Goal: Information Seeking & Learning: Check status

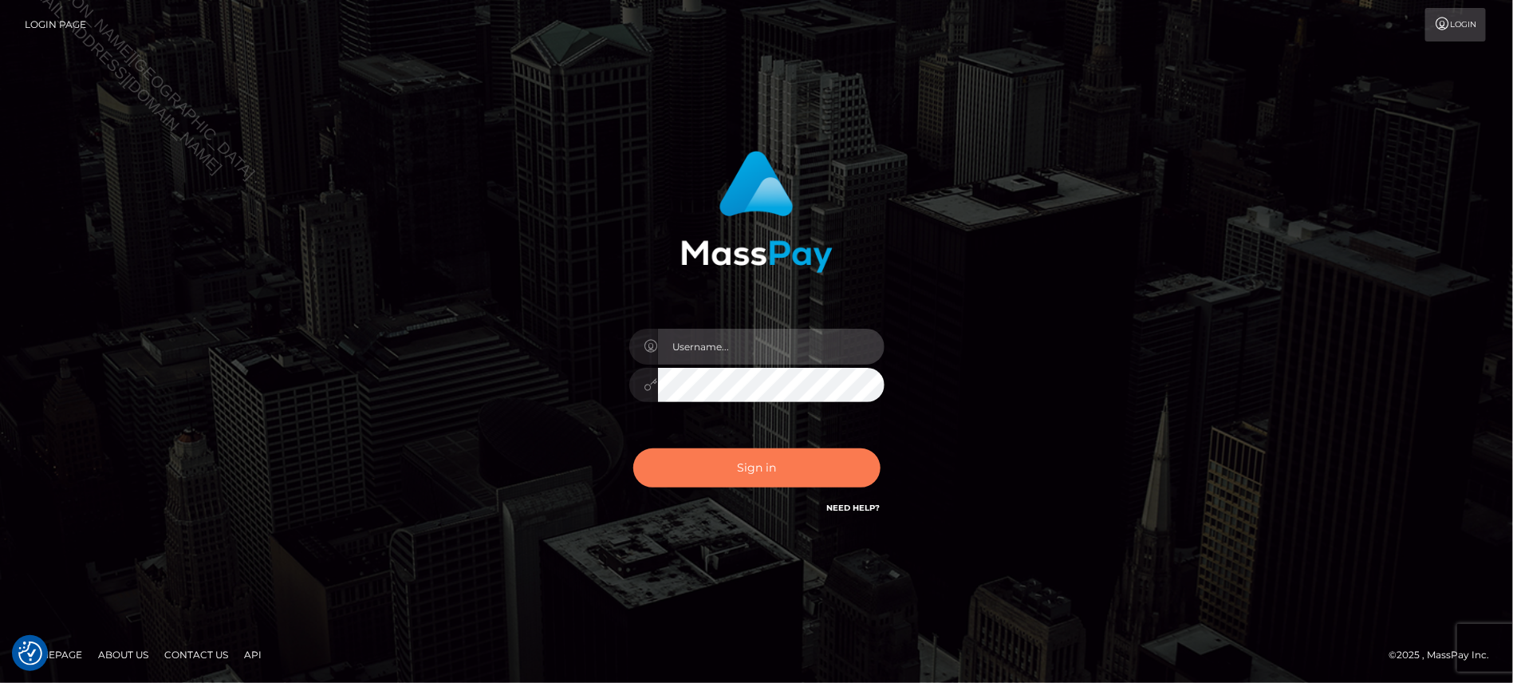
type input "Jiecel"
click at [791, 479] on button "Sign in" at bounding box center [756, 467] width 247 height 39
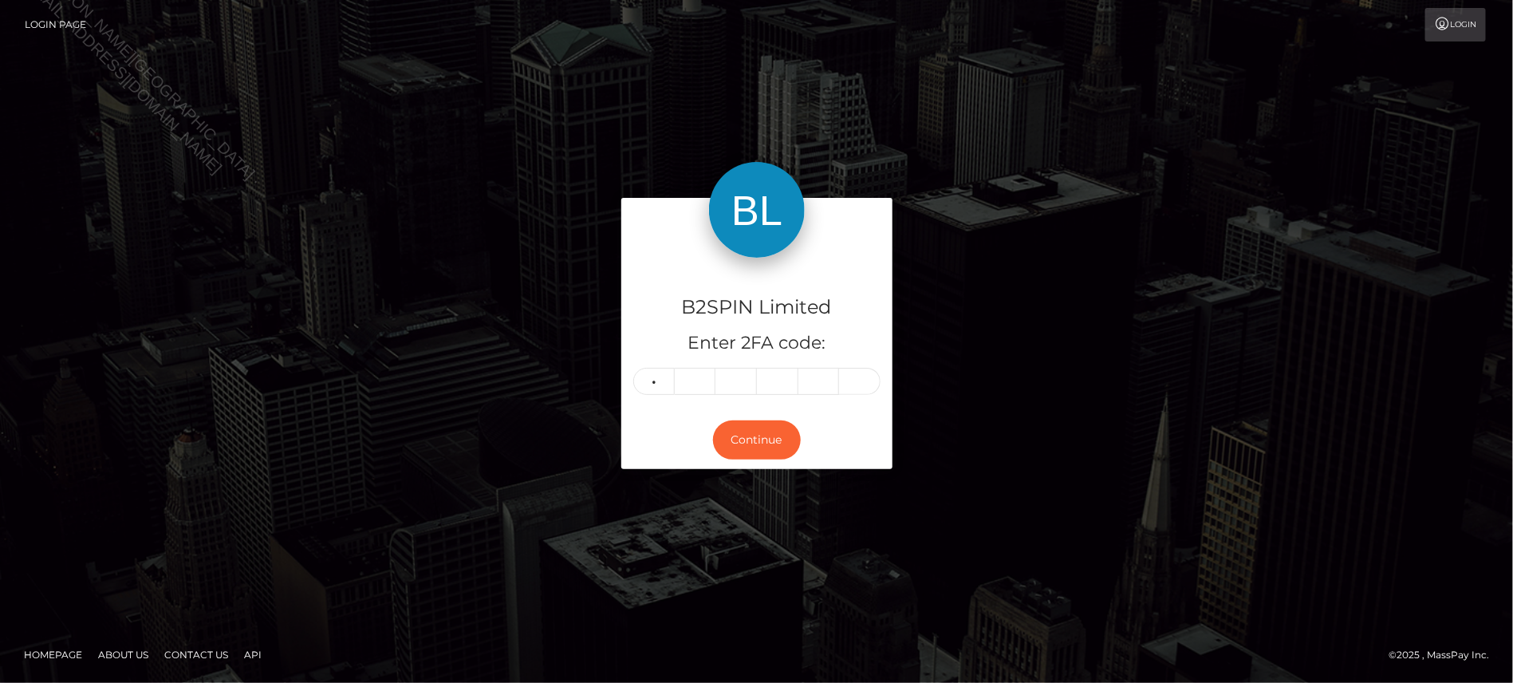
type input "8"
type input "6"
type input "4"
type input "9"
type input "4"
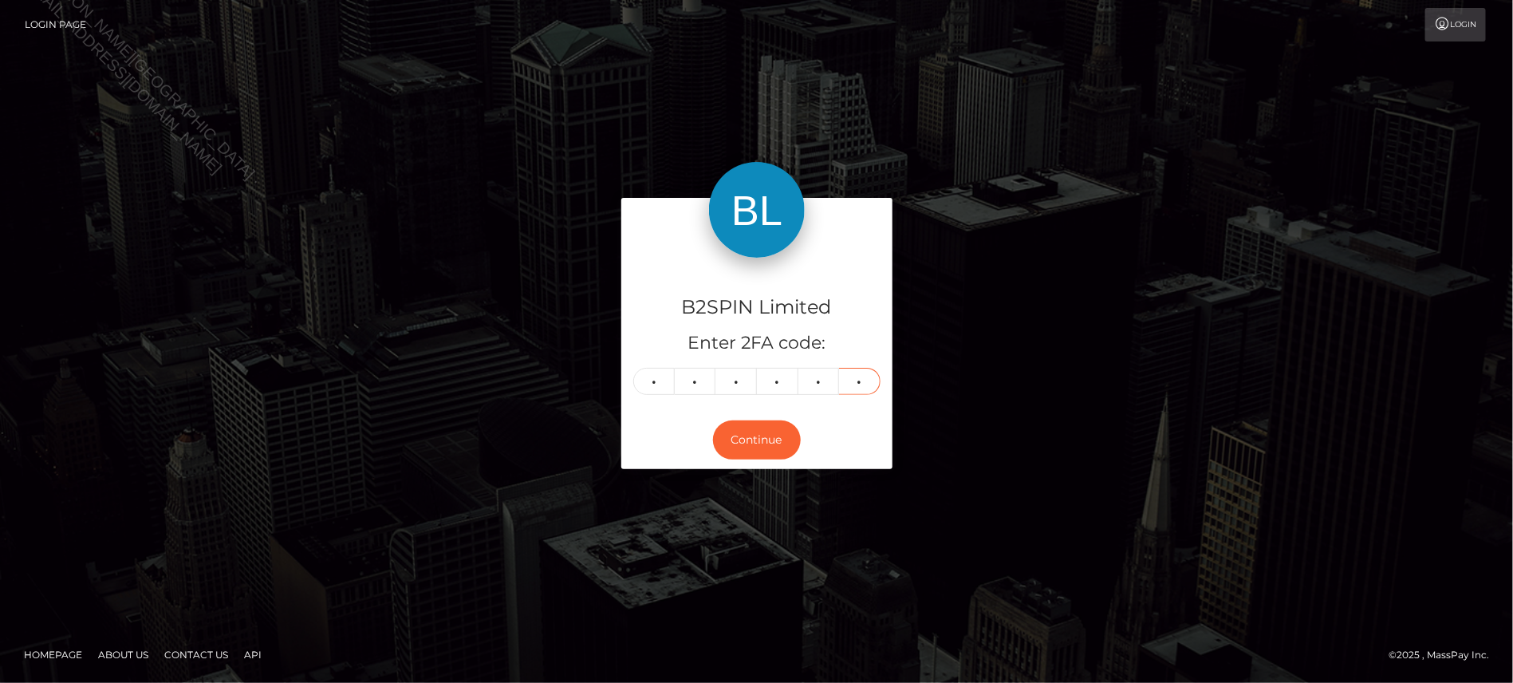
type input "1"
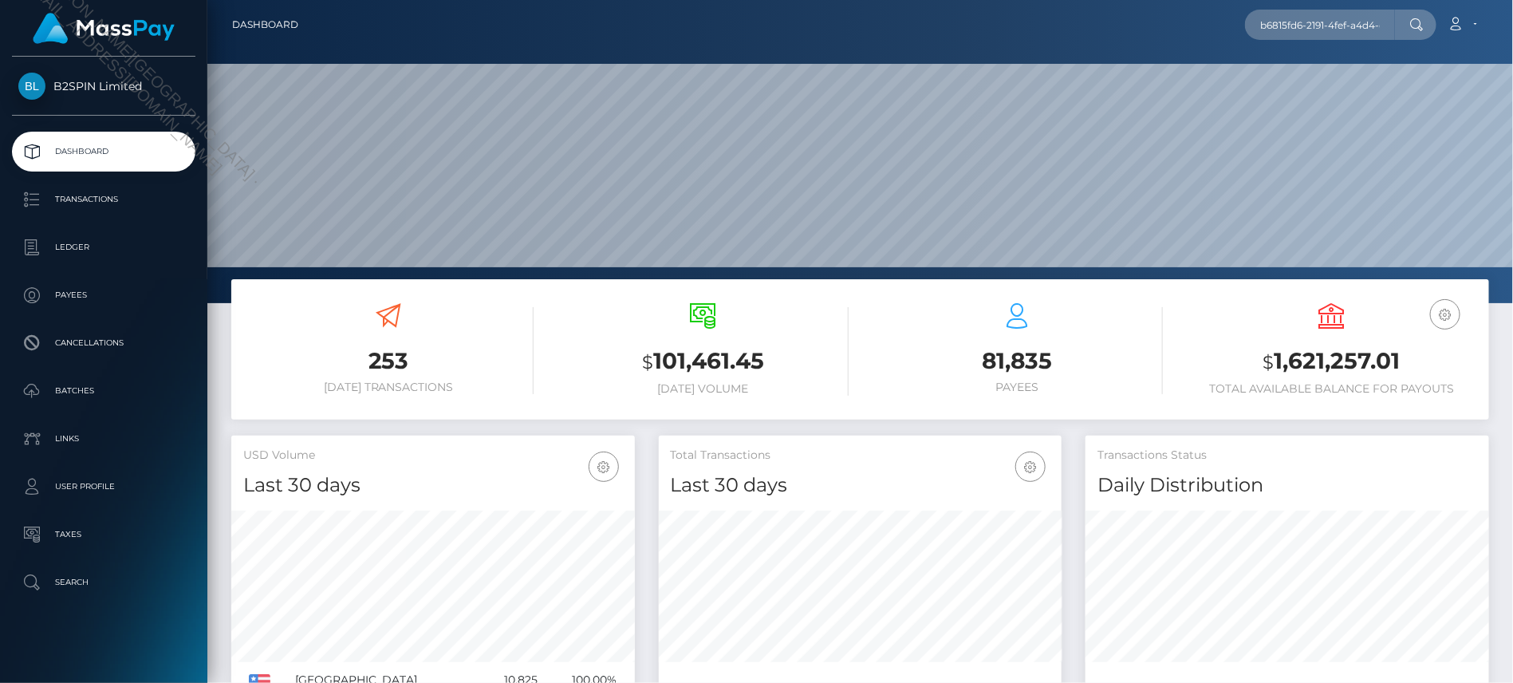
scroll to position [282, 403]
type input "b6815fd6-2191-4fef-a4d4-d5a5888df967"
click at [1296, 88] on link "CHARLES CHRISTOPHER WHITLOCK JR" at bounding box center [1309, 83] width 128 height 30
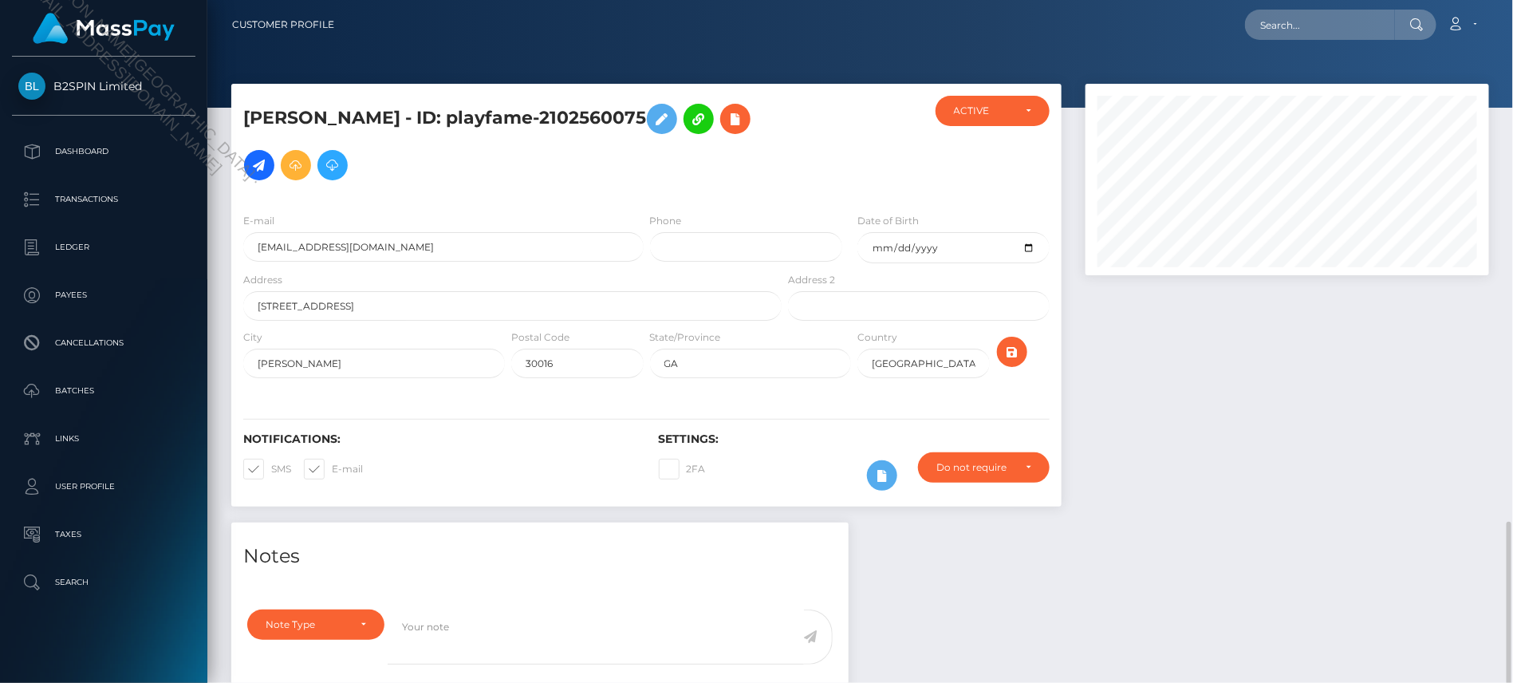
scroll to position [191, 403]
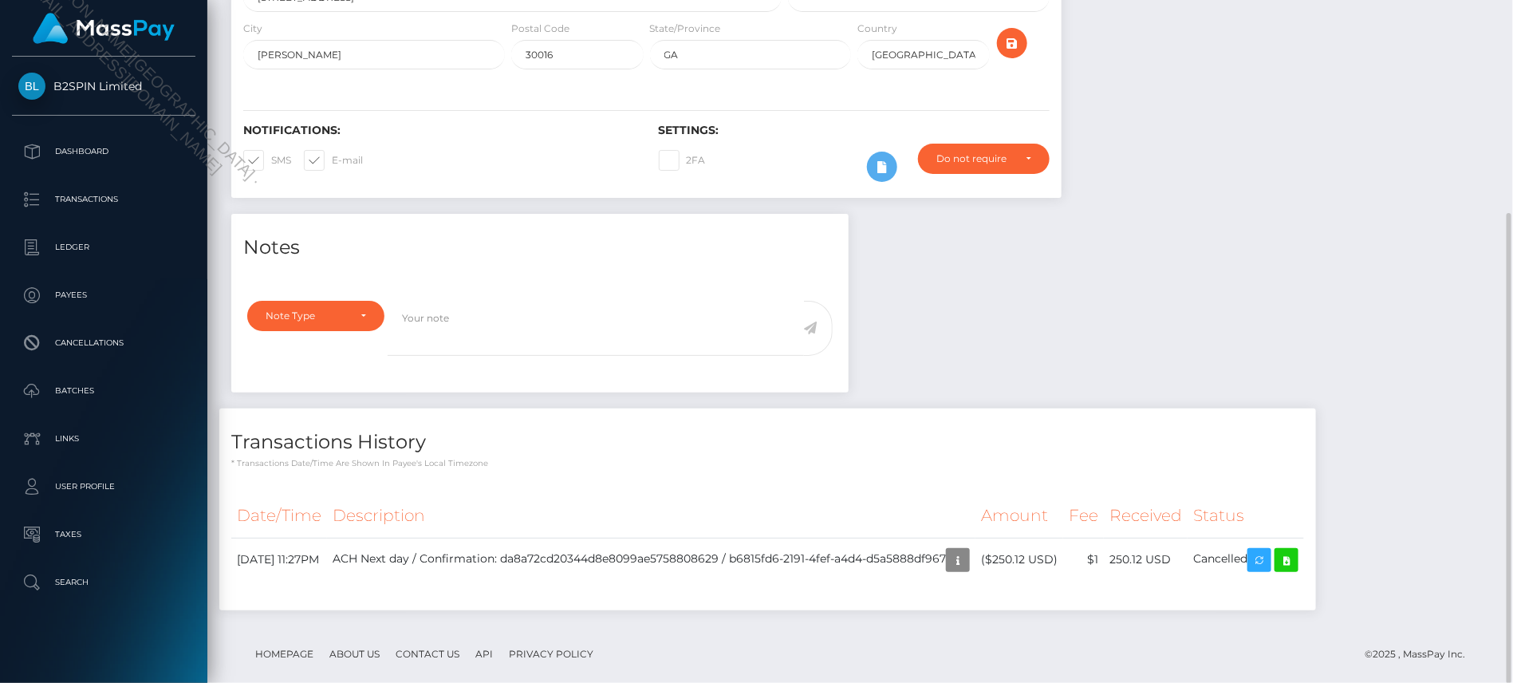
click at [1280, 272] on div "Notes Note Type Compliance Clear Compliance General Note Type" at bounding box center [860, 420] width 1282 height 412
click at [1242, 280] on div "Notes Note Type Compliance Clear Compliance General Note Type" at bounding box center [860, 420] width 1282 height 412
click at [1239, 272] on div "Notes Note Type Compliance Clear Compliance General Note Type" at bounding box center [860, 420] width 1282 height 412
click at [1296, 550] on icon at bounding box center [1286, 560] width 19 height 20
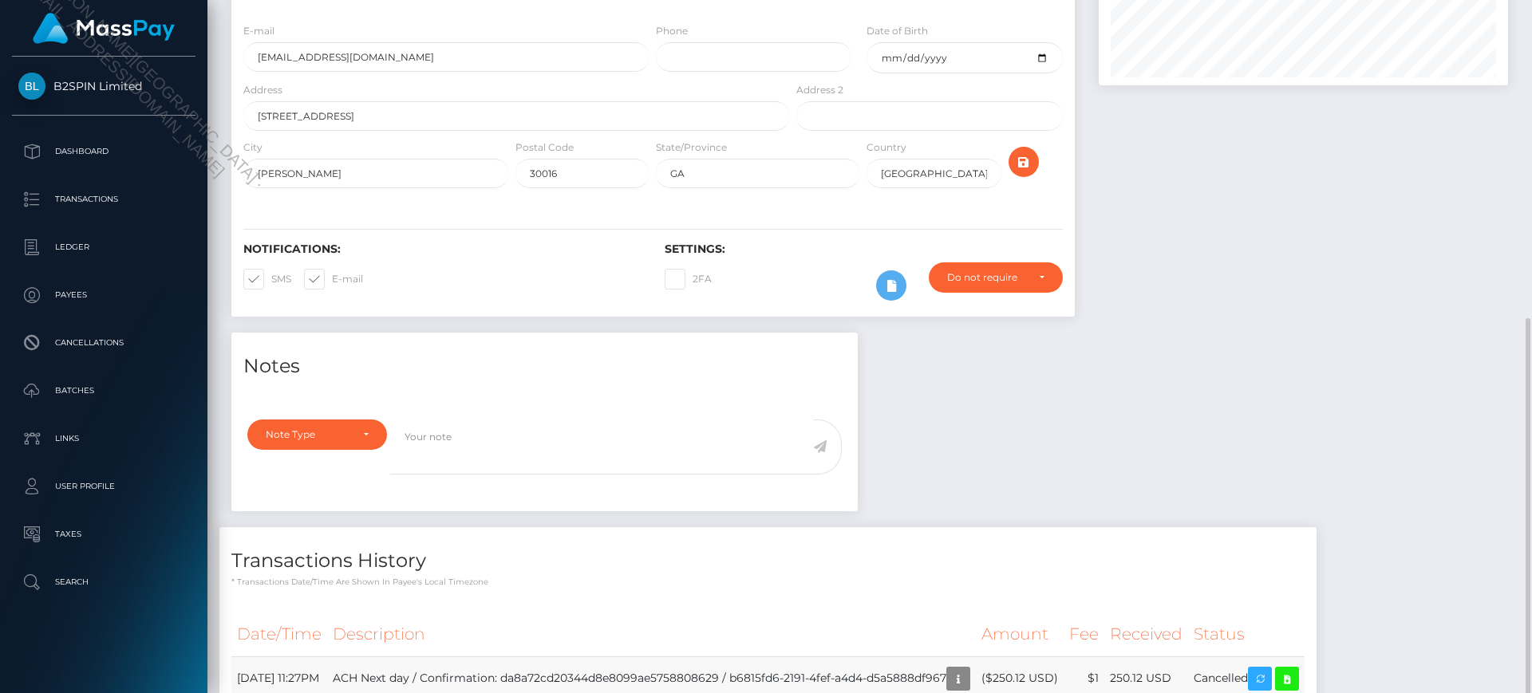
scroll to position [299, 0]
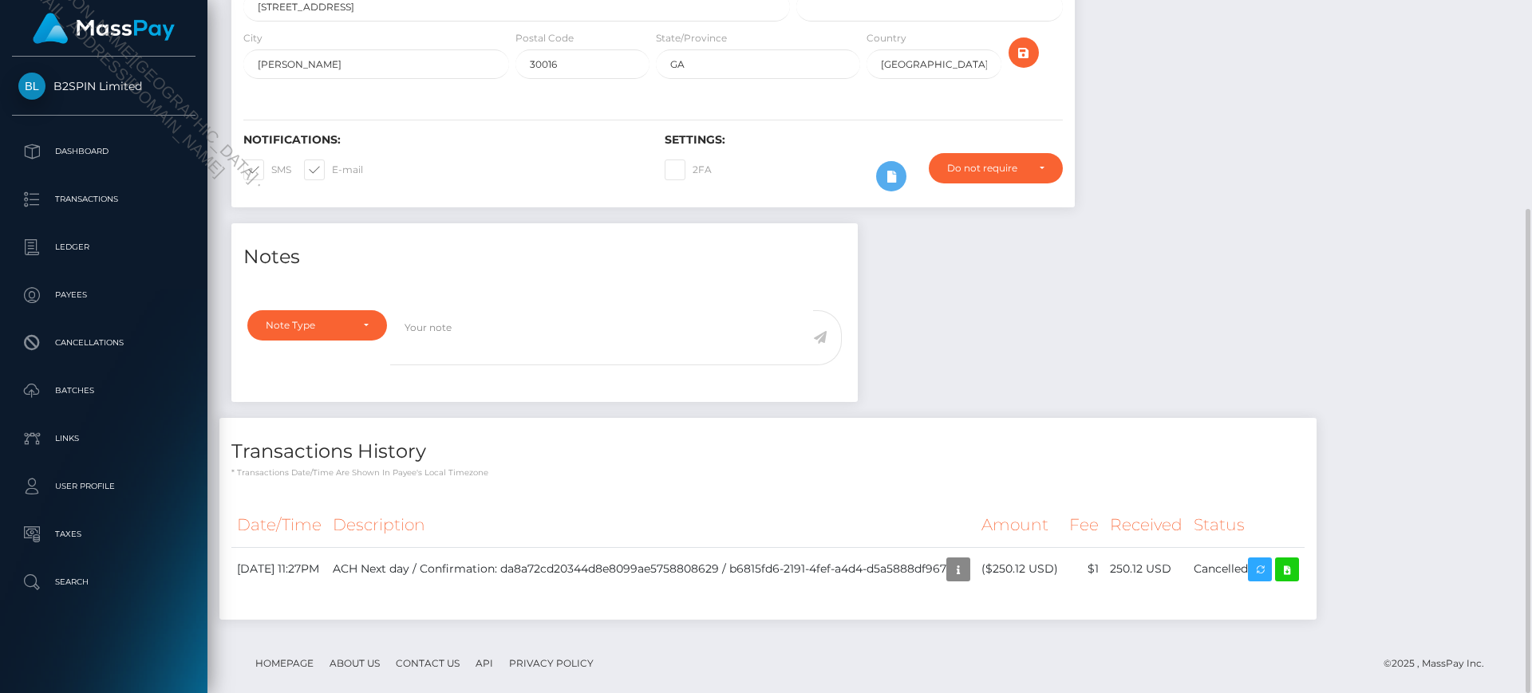
click at [838, 580] on div "Date/Time Description Amount Fee Received Status" at bounding box center [767, 557] width 1073 height 108
drag, startPoint x: 799, startPoint y: 546, endPoint x: 1010, endPoint y: 546, distance: 210.6
click at [976, 547] on td "ACH Next day / Confirmation: da8a72cd20344d8e8099ae5758808629 / b6815fd6-2191-4…" at bounding box center [651, 569] width 649 height 44
copy td "b6815fd6-2191-4fef-a4d4-d5a5888df967"
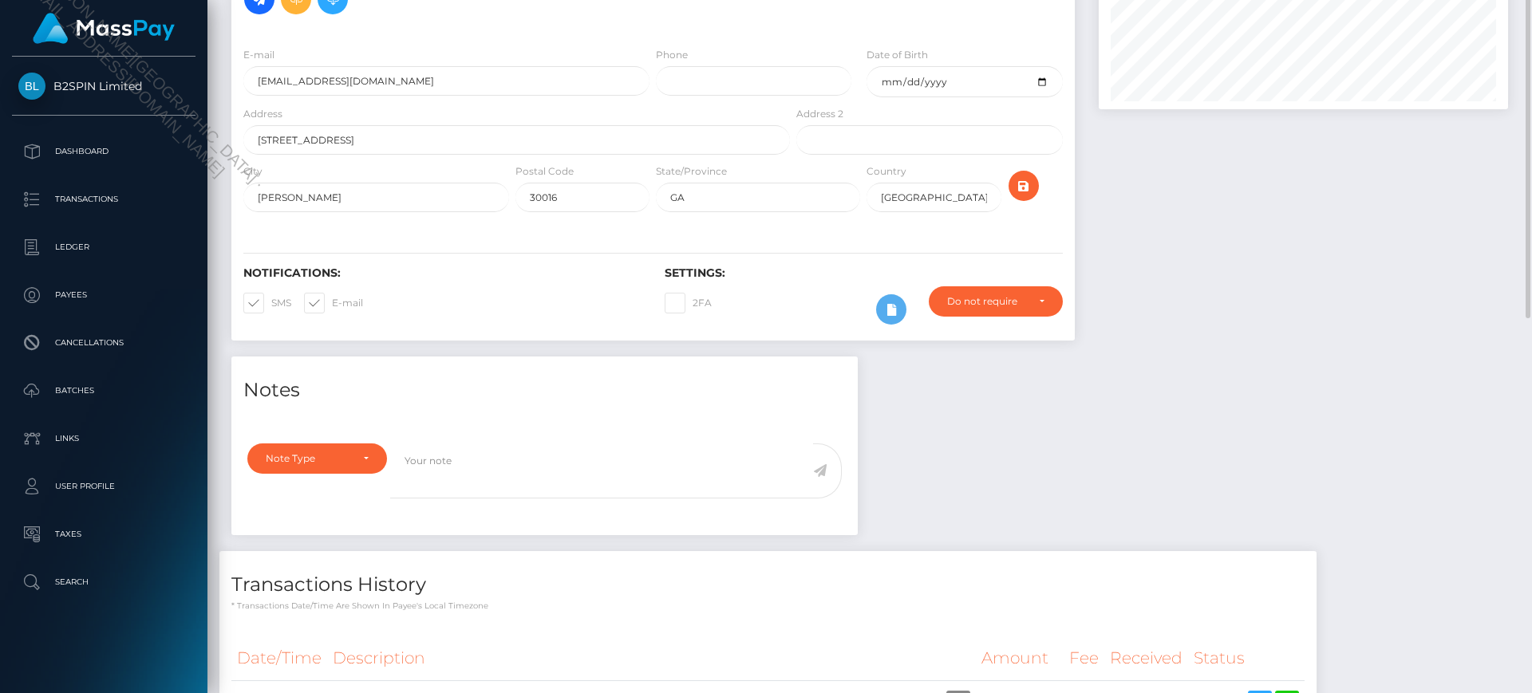
scroll to position [0, 0]
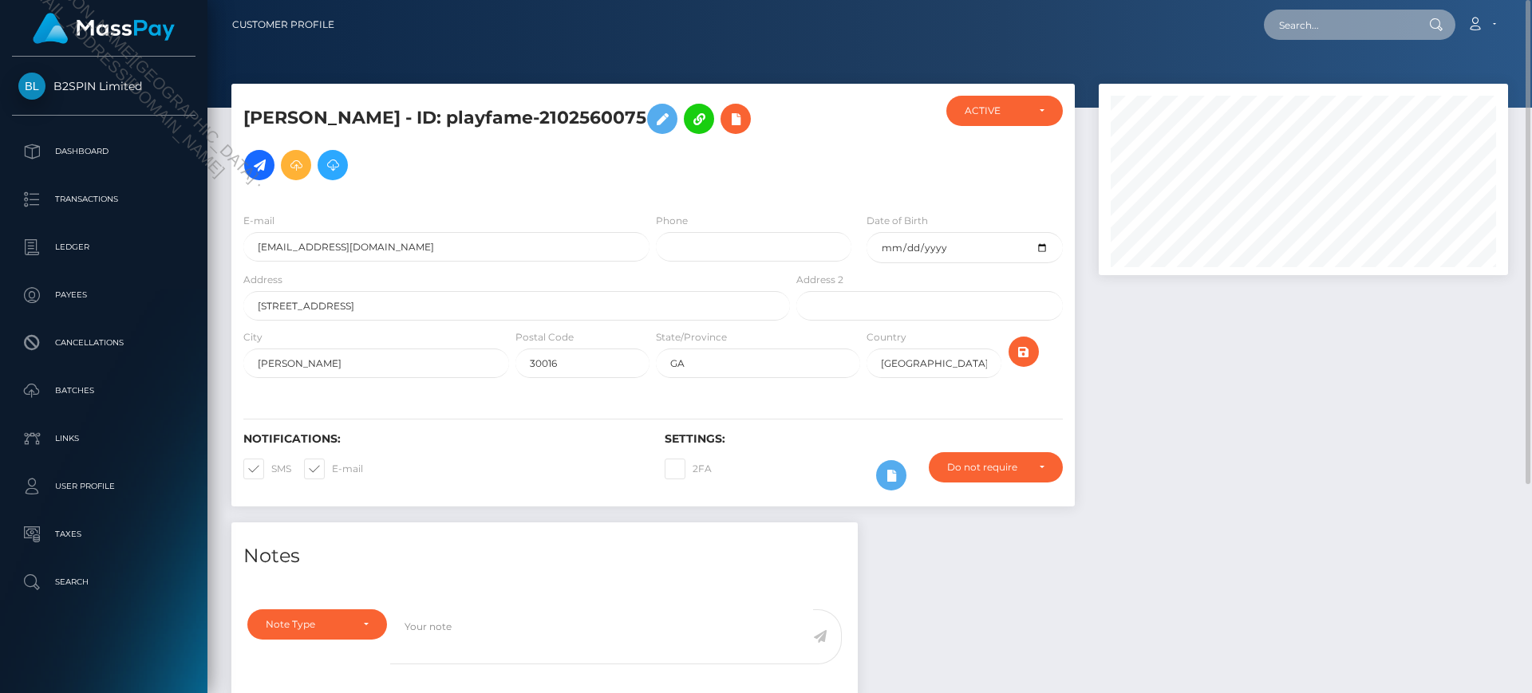
click at [1337, 22] on input "text" at bounding box center [1339, 25] width 150 height 30
paste input "b6815fd6-2191-4fef-a4d4-d5a5888df967"
click at [1077, 119] on div "CHARLES CHRISTOPHER WHITLOCK JR - ID: playfame-2102560075 CLOSED" at bounding box center [869, 303] width 1300 height 439
click at [1377, 18] on input "cac_b6815fd6-2191-4fef-a4d4-d5a5888df967" at bounding box center [1339, 25] width 150 height 30
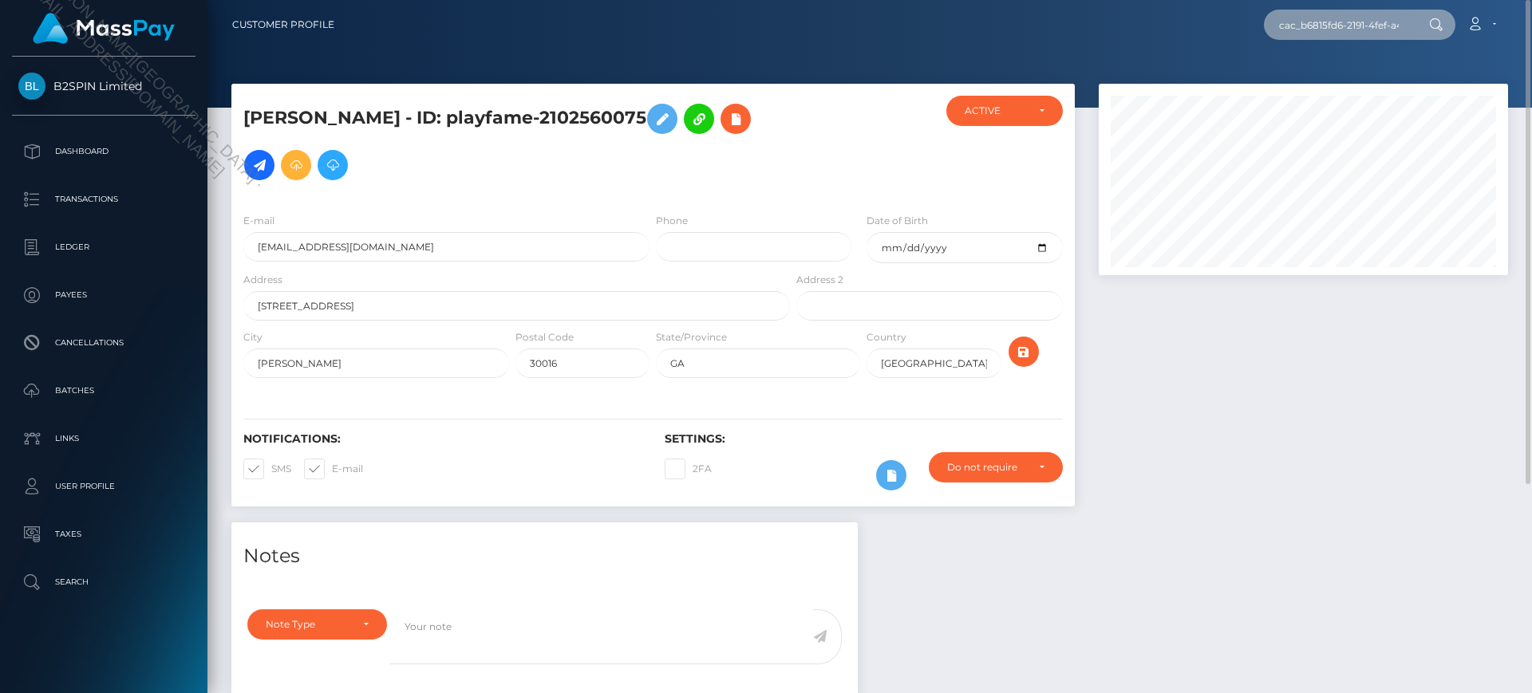
click at [1377, 18] on input "cac_b6815fd6-2191-4fef-a4d4-d5a5888df967" at bounding box center [1339, 25] width 150 height 30
paste input "text"
type input "b6815fd6-2191-4fef-a4d4-d5a5888df967"
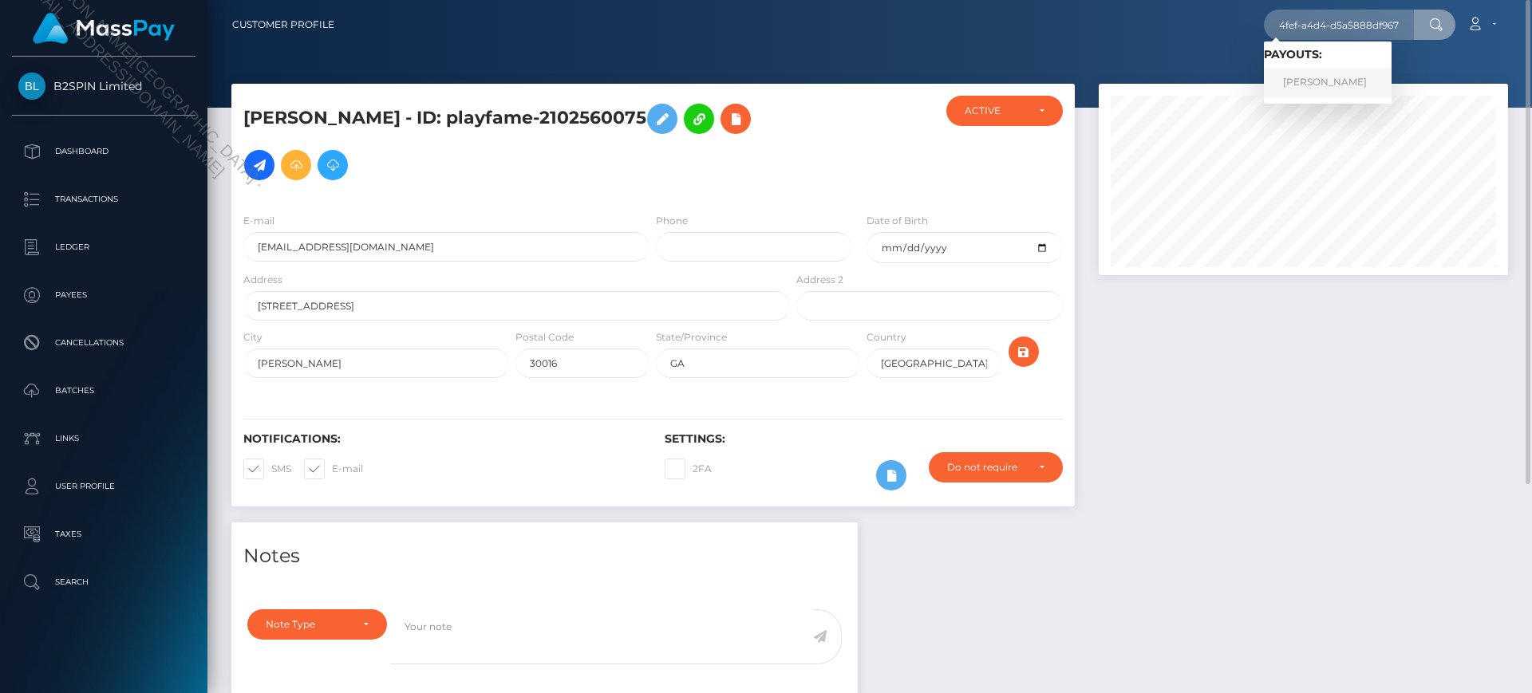
click at [1331, 82] on link "CHARLES CHRISTOPHER WHITLOCK JR" at bounding box center [1328, 83] width 128 height 30
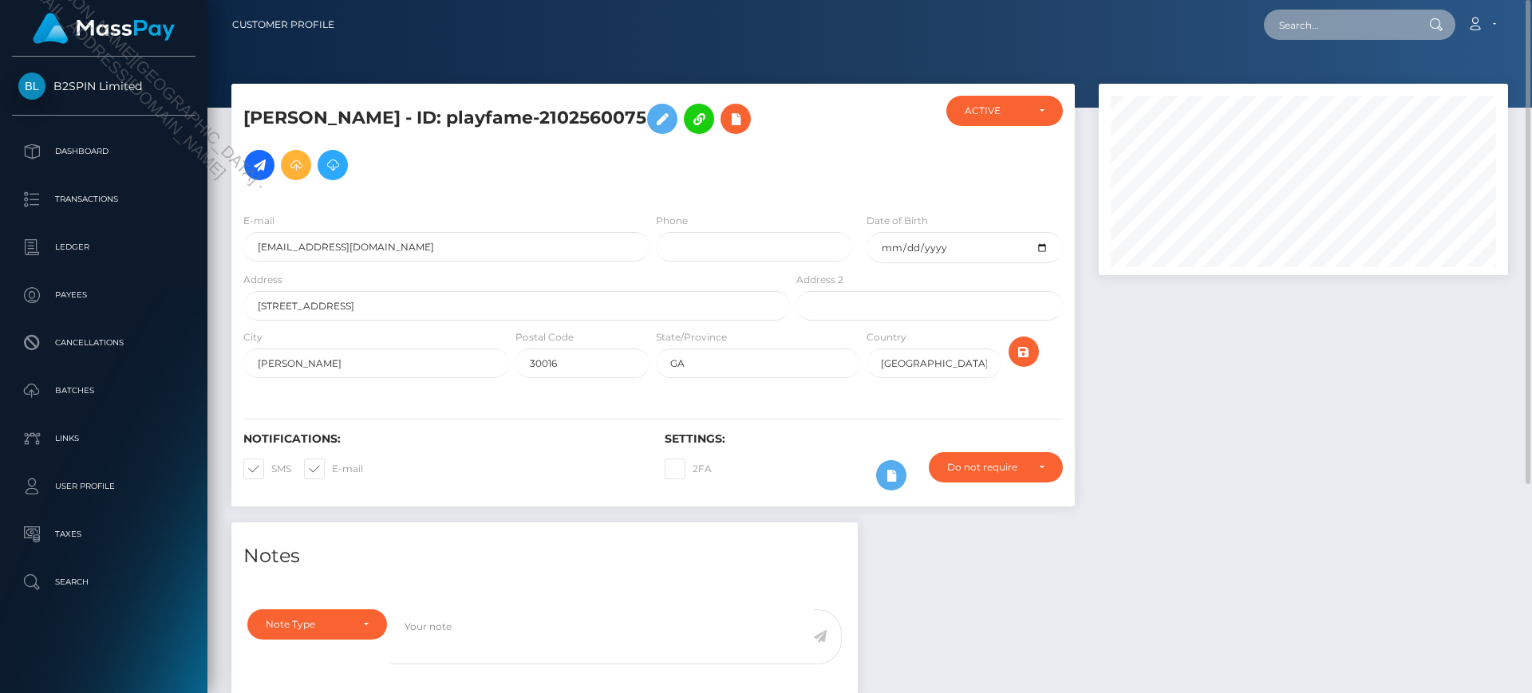
click at [1343, 19] on input "text" at bounding box center [1339, 25] width 150 height 30
paste input "cac_b6815fd6-2191-4fef-a4d4-d5a5888df967"
type input "cac_b6815fd6-2191-4fef-a4d4-d5a5888df967"
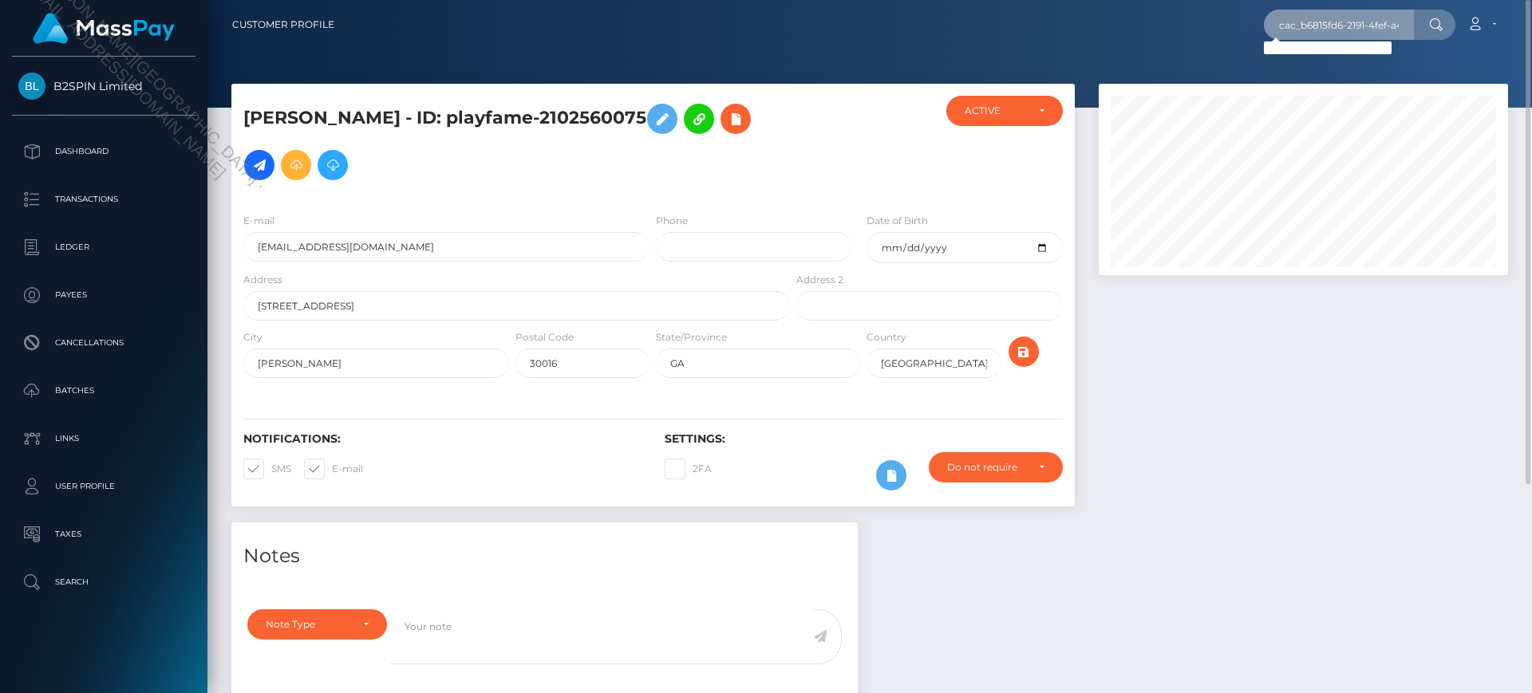
click at [1400, 34] on input "cac_b6815fd6-2191-4fef-a4d4-d5a5888df967" at bounding box center [1339, 25] width 150 height 30
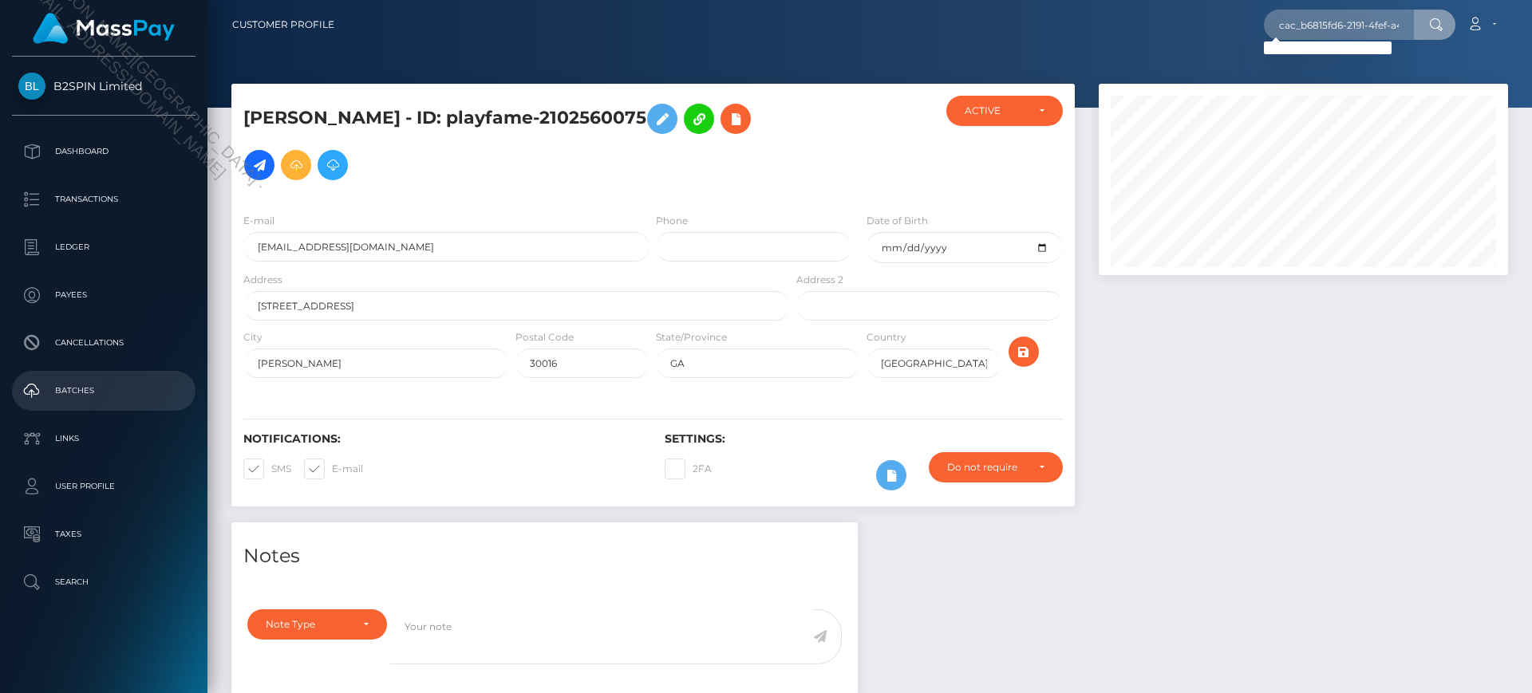
click at [87, 399] on p "Batches" at bounding box center [103, 391] width 171 height 24
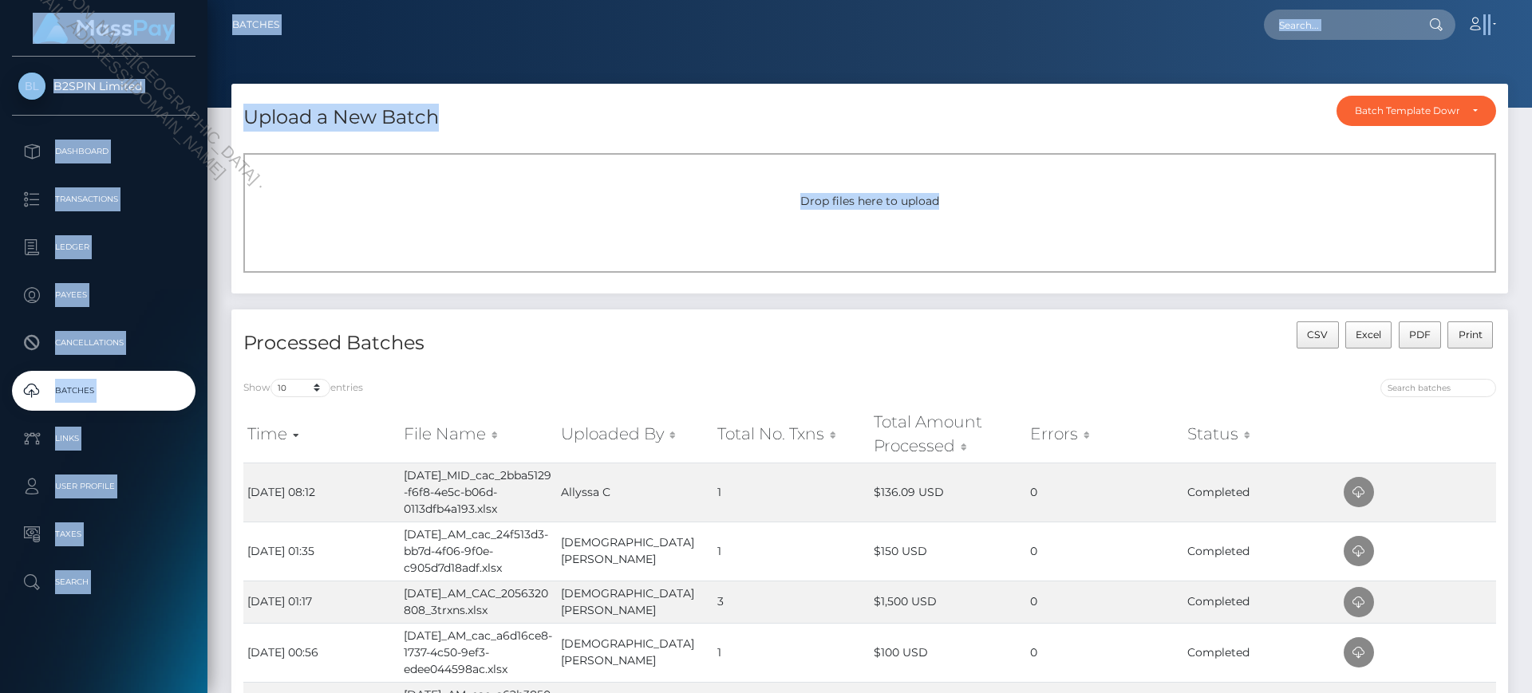
drag, startPoint x: 1207, startPoint y: 244, endPoint x: 2483, endPoint y: 336, distance: 1278.9
click at [1531, 336] on html "B2SPIN Limited Dashboard Transactions Ledger Payees Cancellations" at bounding box center [766, 346] width 1532 height 693
click at [1102, 132] on div "Upload a New Batch Batch Template Download AED payout ARS payout AUD payout BRL…" at bounding box center [869, 112] width 1276 height 57
drag, startPoint x: 891, startPoint y: 191, endPoint x: 2455, endPoint y: 311, distance: 1568.2
click at [1531, 311] on html "B2SPIN Limited Dashboard Transactions Ledger Payees Cancellations" at bounding box center [766, 346] width 1532 height 693
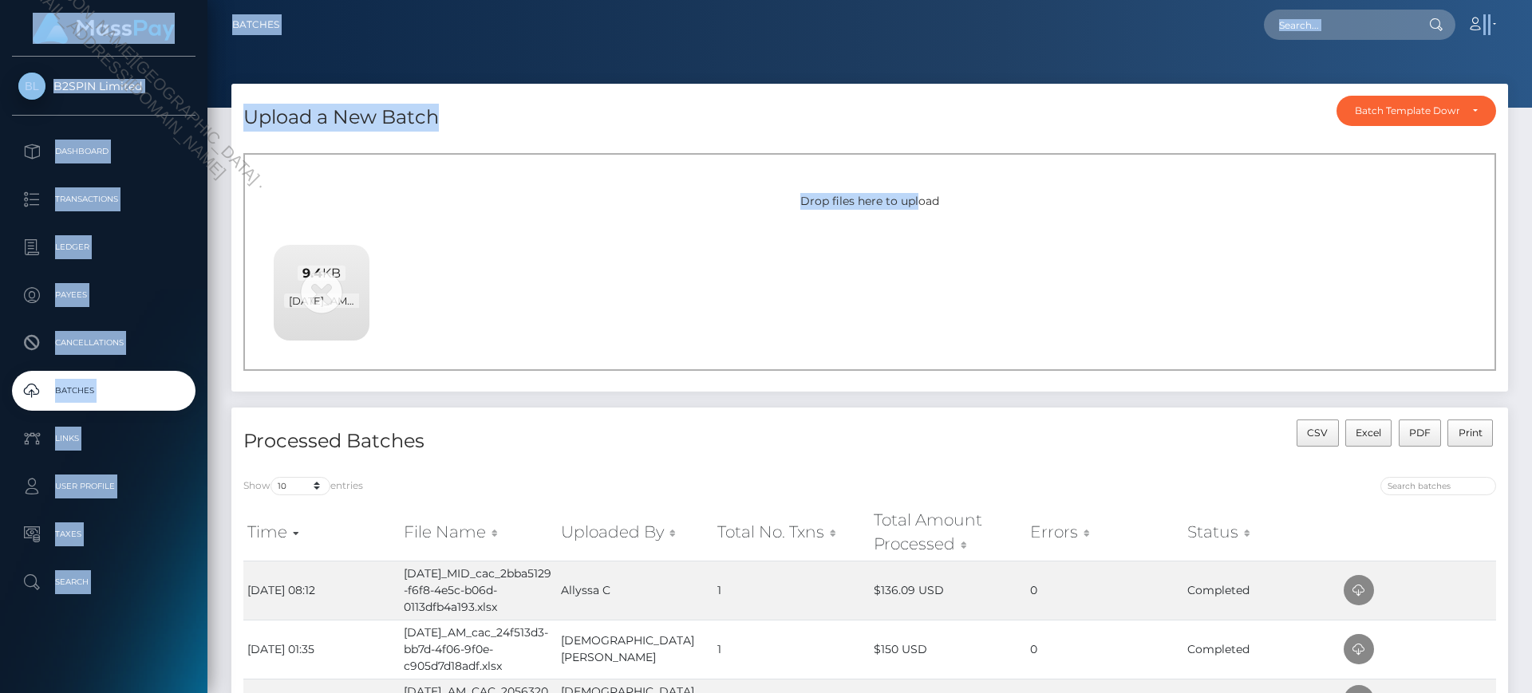
click at [815, 125] on div "Upload a New Batch Batch Template Download AED payout ARS payout AUD payout BRL…" at bounding box center [869, 112] width 1276 height 57
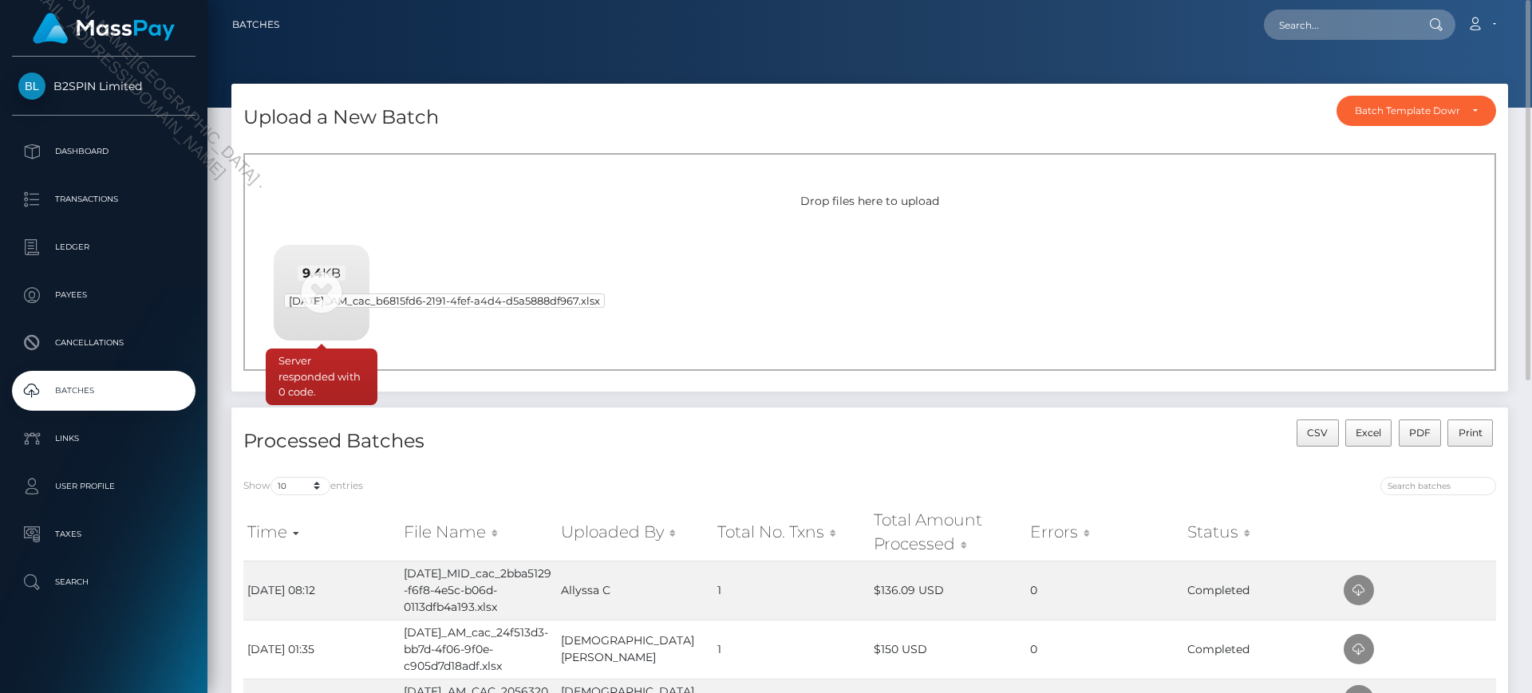
click at [324, 294] on span "[DATE]_AM_cac_b6815fd6-2191-4fef-a4d4-d5a5888df967.xlsx" at bounding box center [444, 301] width 321 height 14
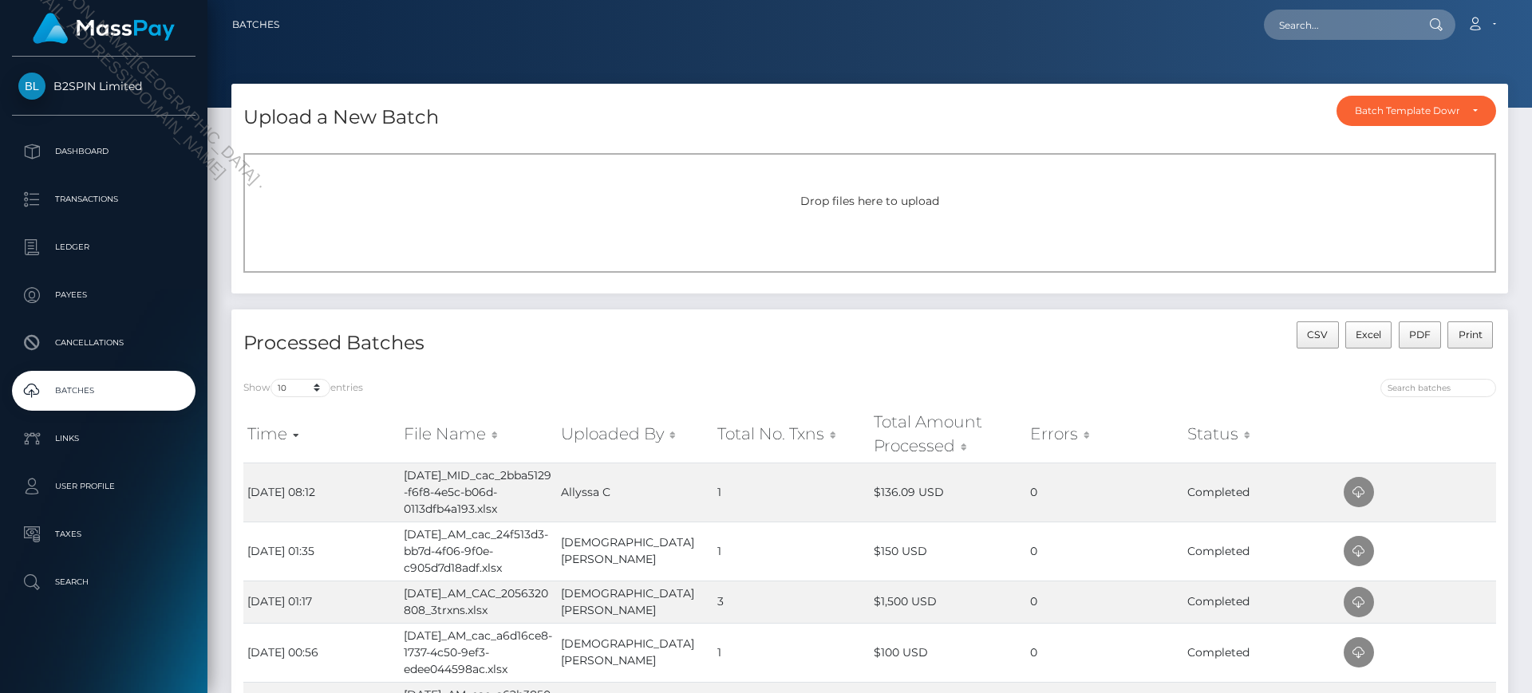
click at [841, 199] on span "Drop files here to upload" at bounding box center [869, 201] width 139 height 14
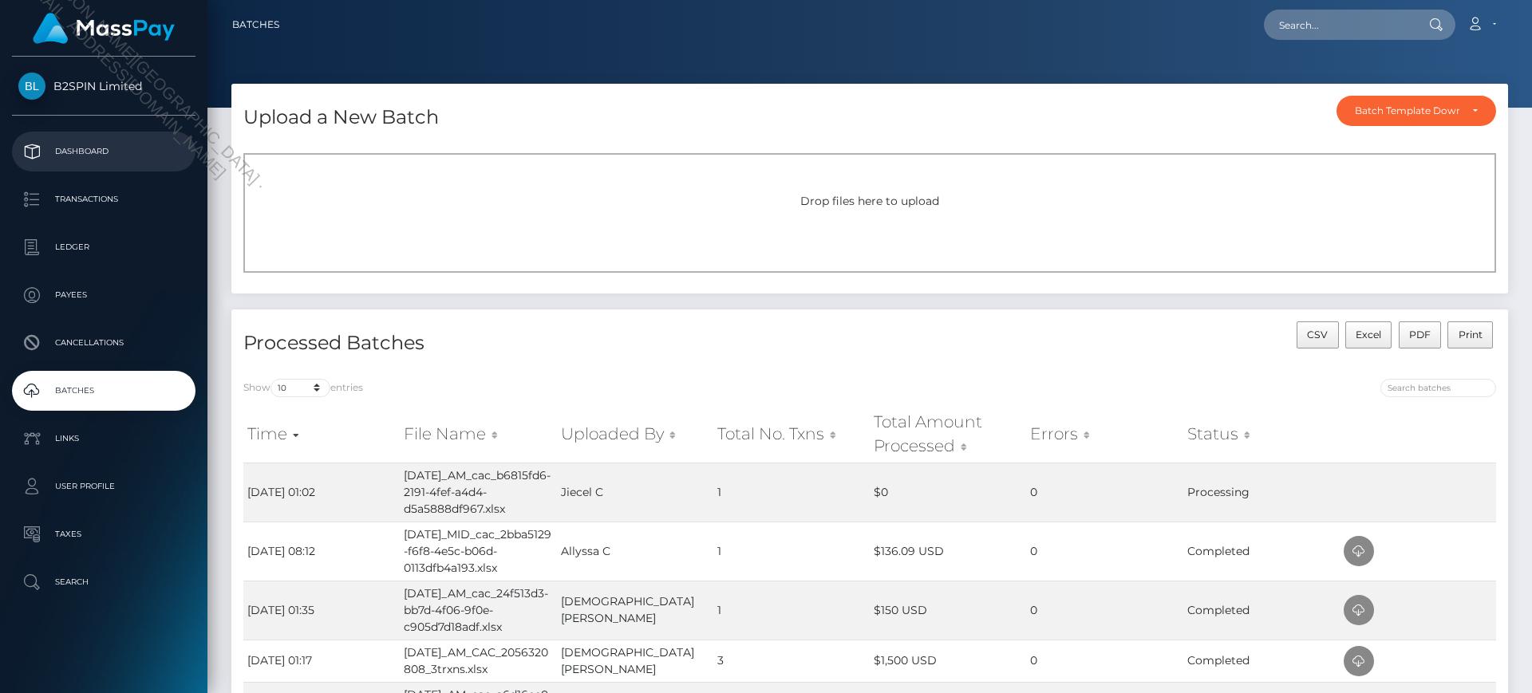
click at [38, 157] on p "Dashboard" at bounding box center [103, 152] width 171 height 24
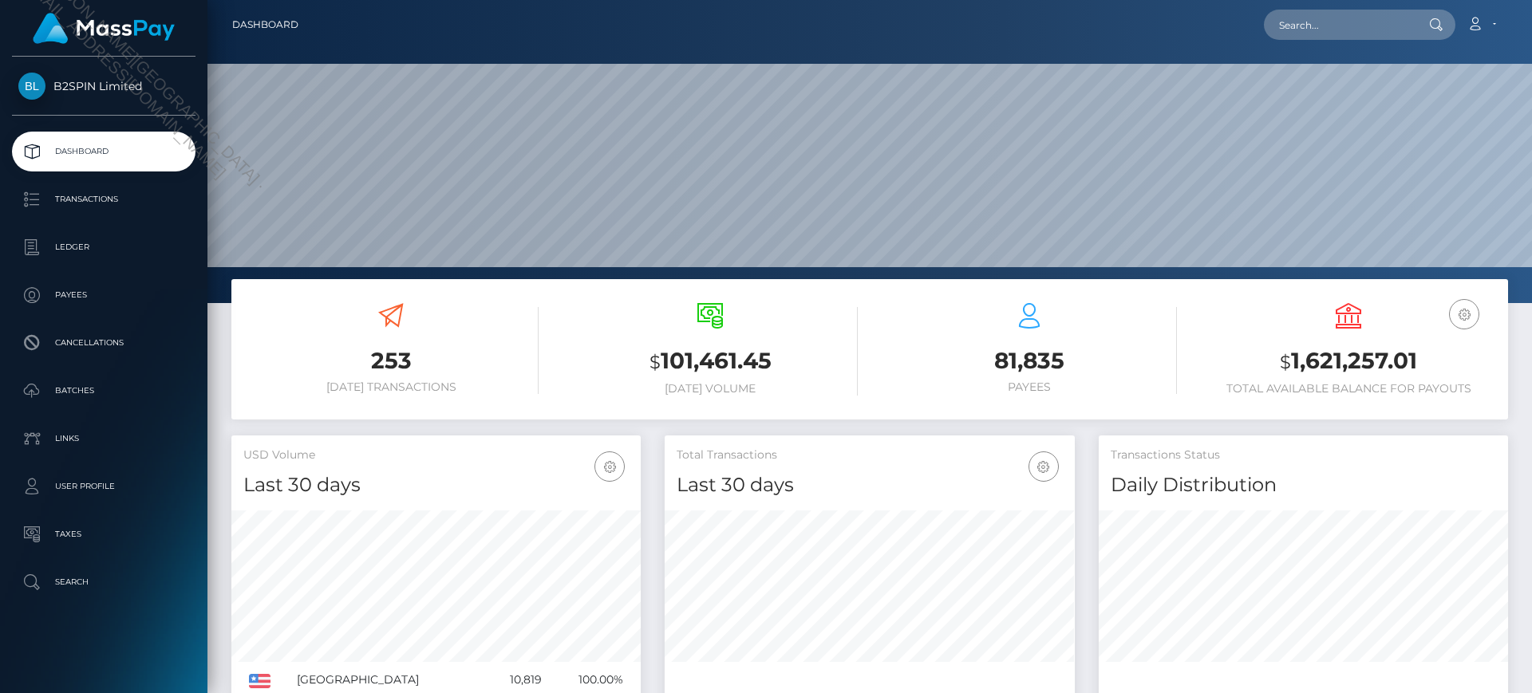
scroll to position [283, 410]
click at [105, 398] on p "Batches" at bounding box center [103, 391] width 171 height 24
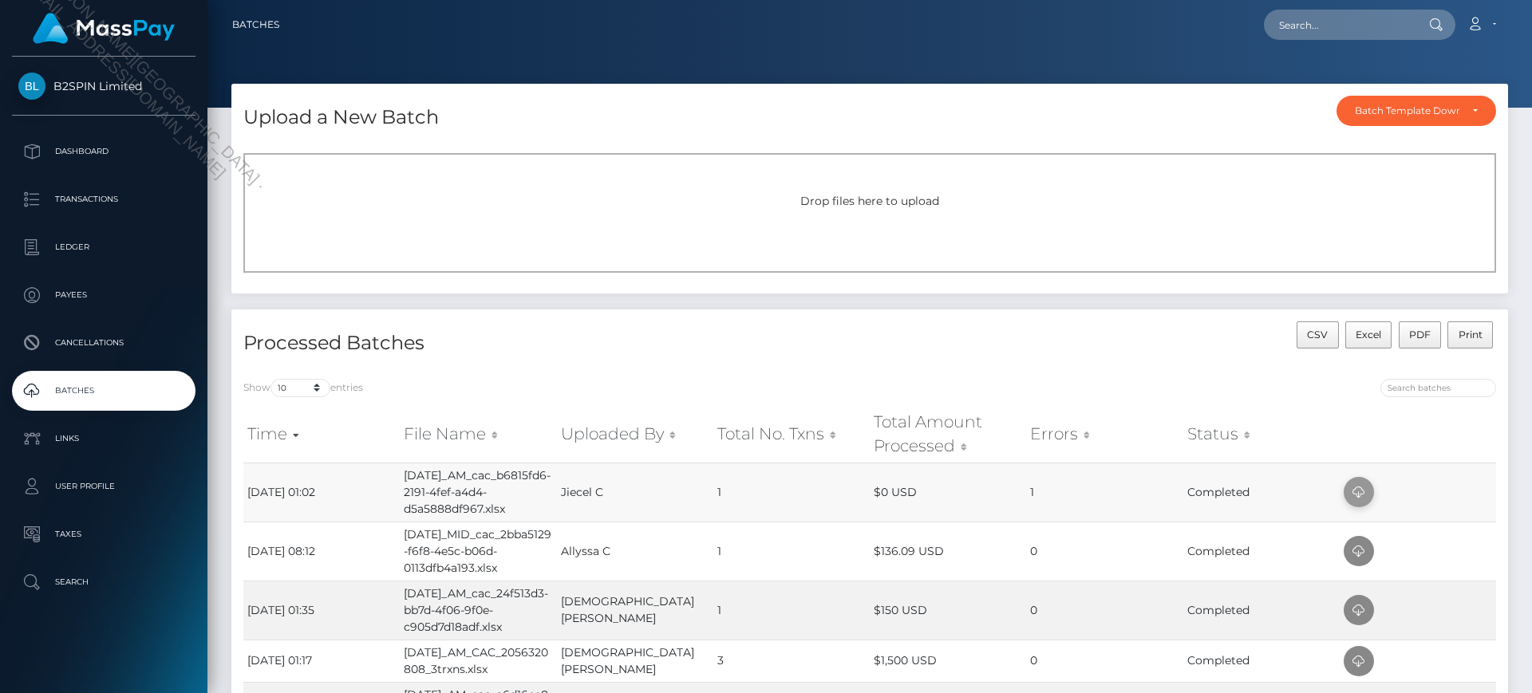
click at [1360, 495] on icon at bounding box center [1358, 493] width 19 height 20
click at [1304, 28] on input "text" at bounding box center [1339, 25] width 150 height 30
paste input "cac_b6815fd6-2191-4fef-a4d4-d5a5888df967"
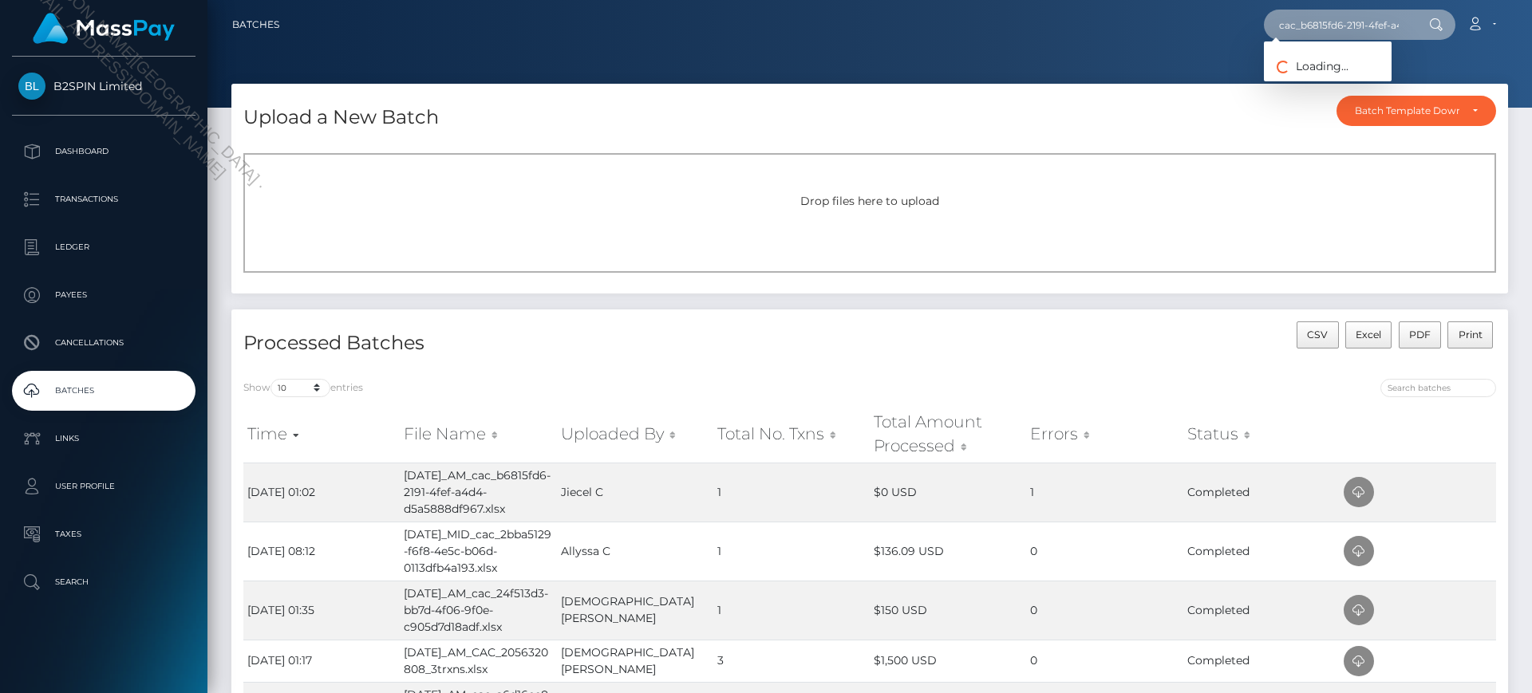
scroll to position [0, 92]
type input "cac_b6815fd6-2191-4fef-a4d4-d5a5888df967"
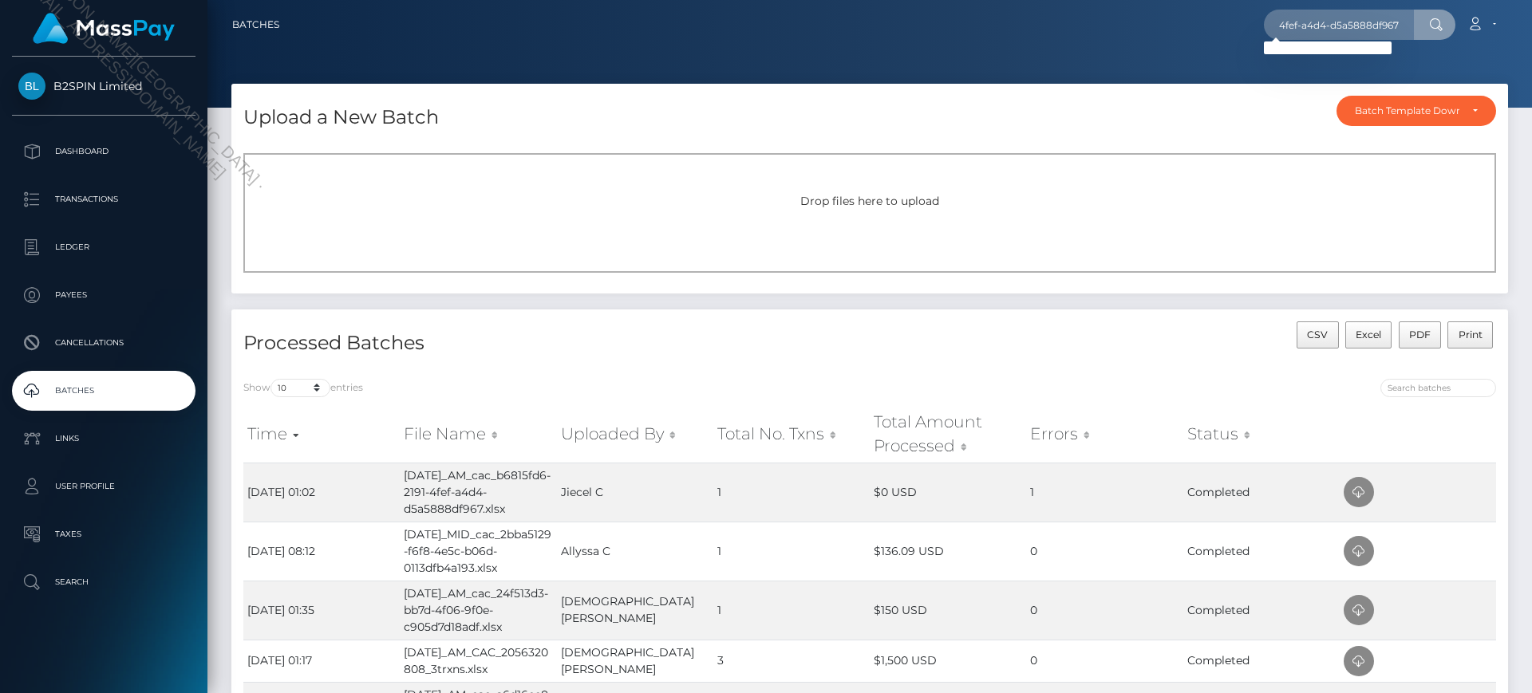
scroll to position [0, 0]
click at [845, 62] on div at bounding box center [869, 54] width 1324 height 108
click at [1039, 337] on div "CSV Excel PDF Print" at bounding box center [1189, 343] width 638 height 45
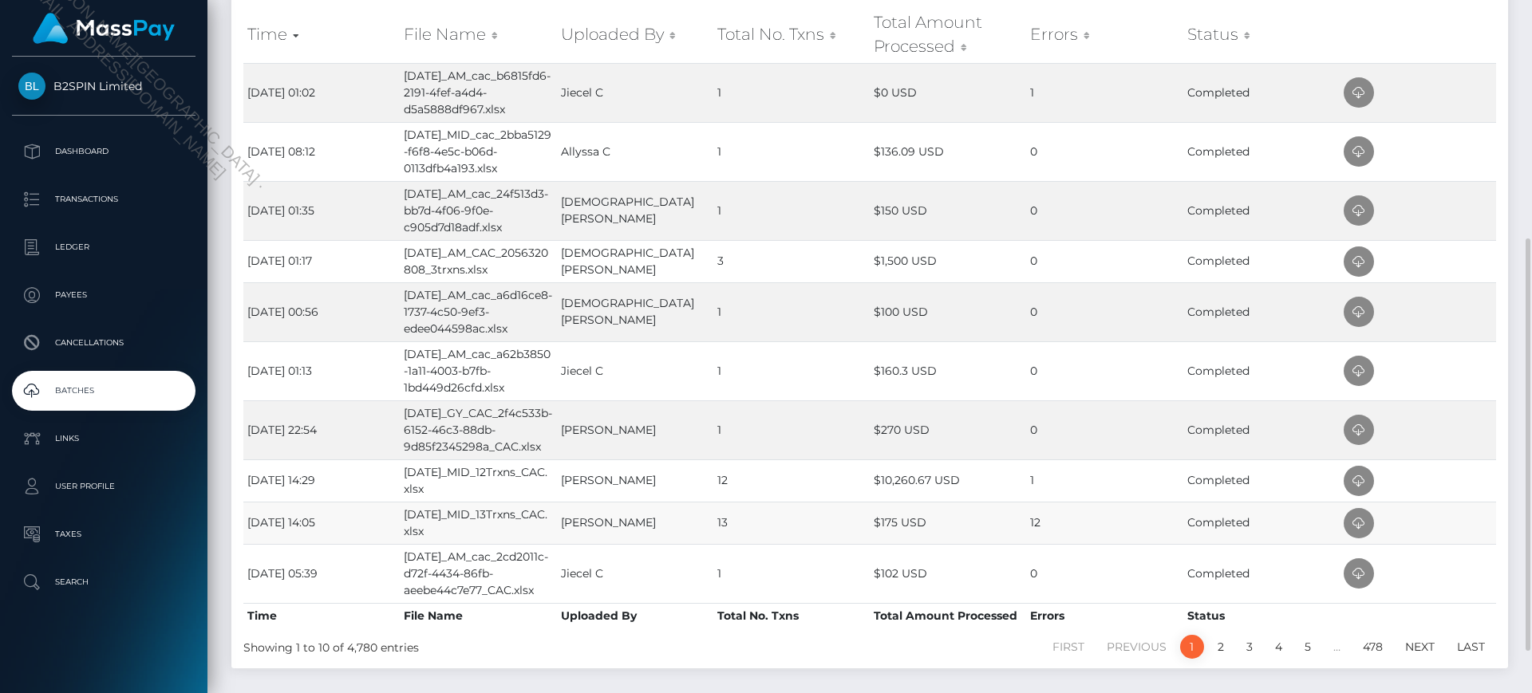
scroll to position [470, 0]
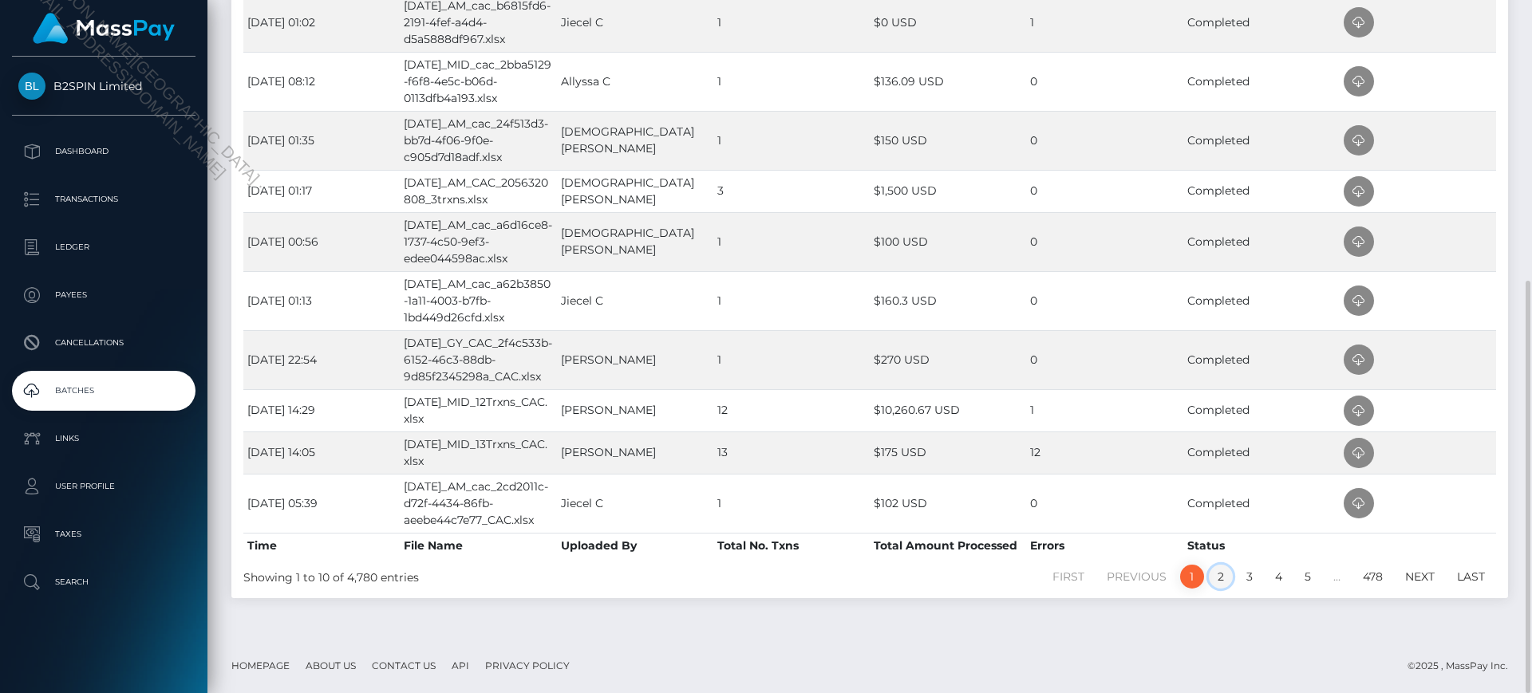
click at [1223, 579] on link "2" at bounding box center [1221, 577] width 24 height 24
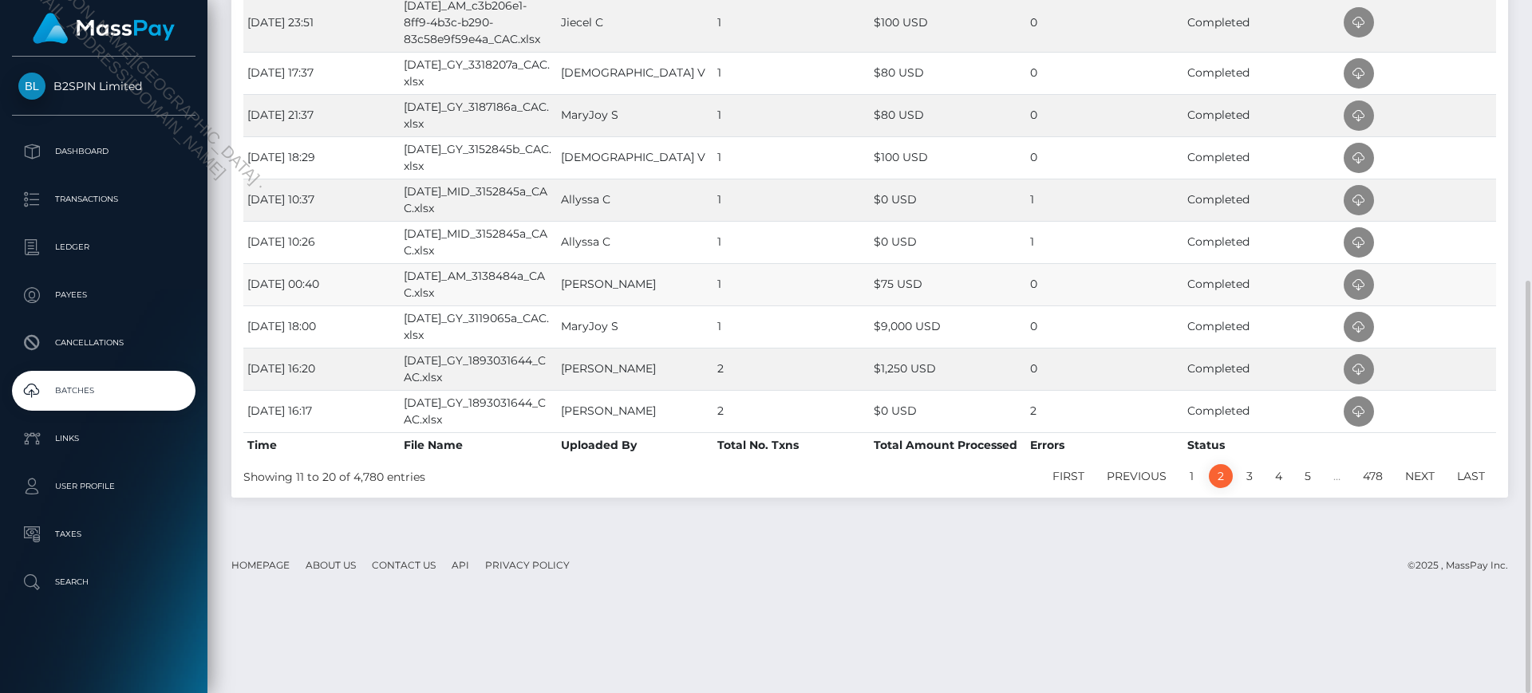
scroll to position [337, 0]
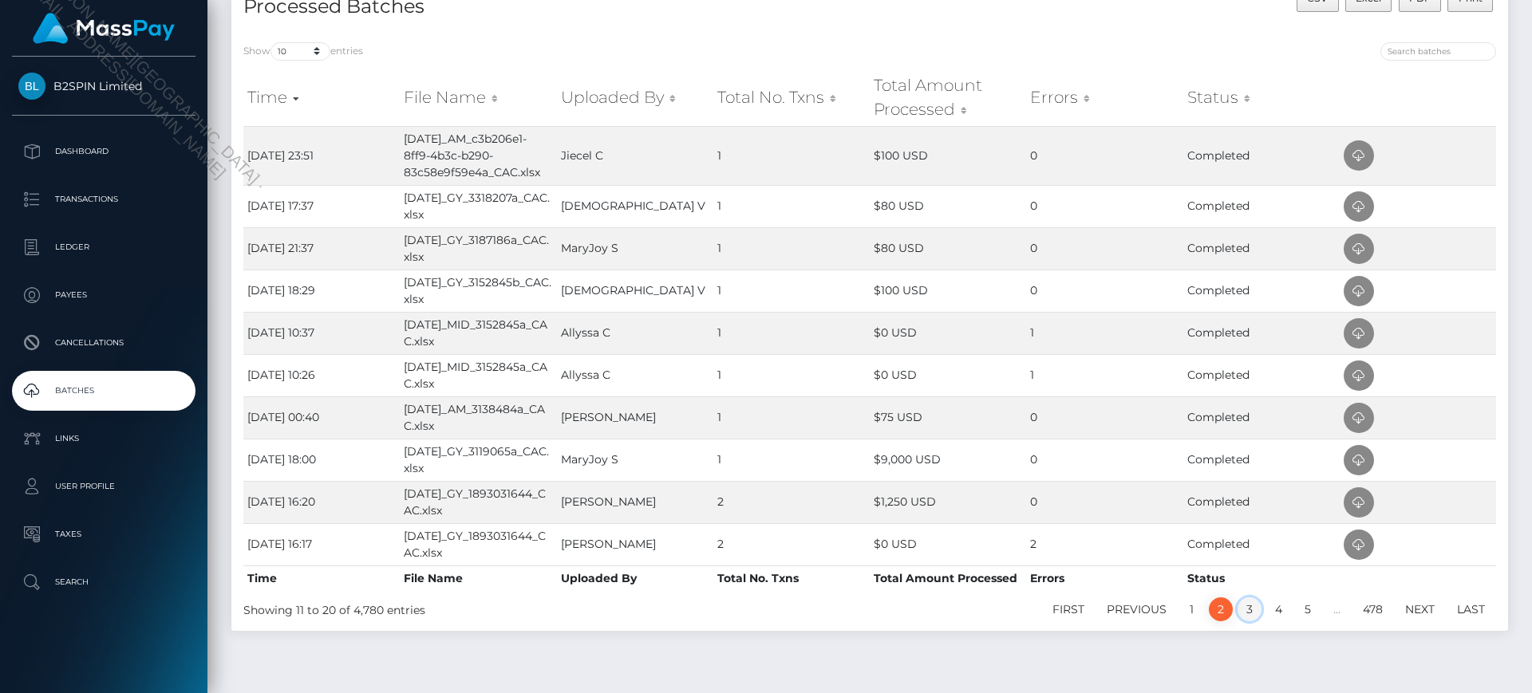
click at [1257, 610] on link "3" at bounding box center [1249, 610] width 24 height 24
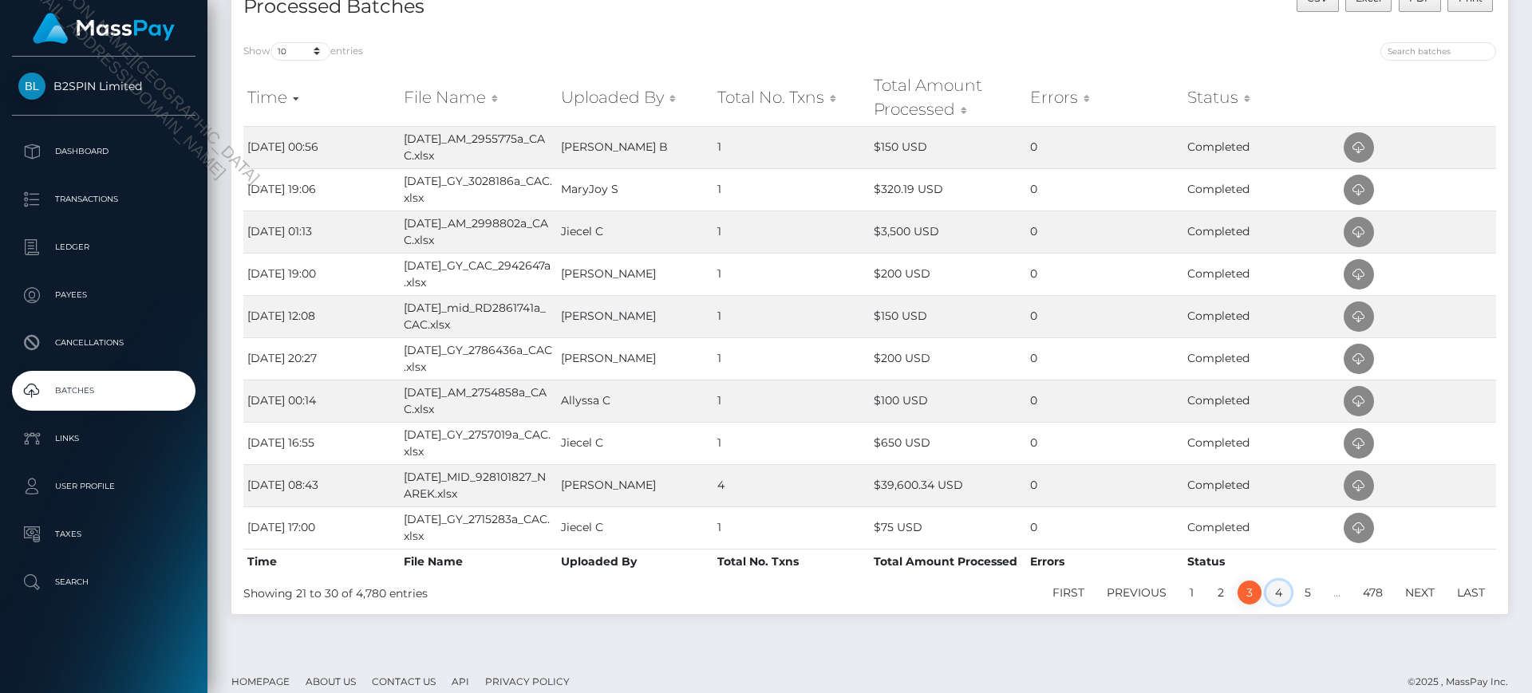
click at [1284, 597] on link "4" at bounding box center [1278, 593] width 25 height 24
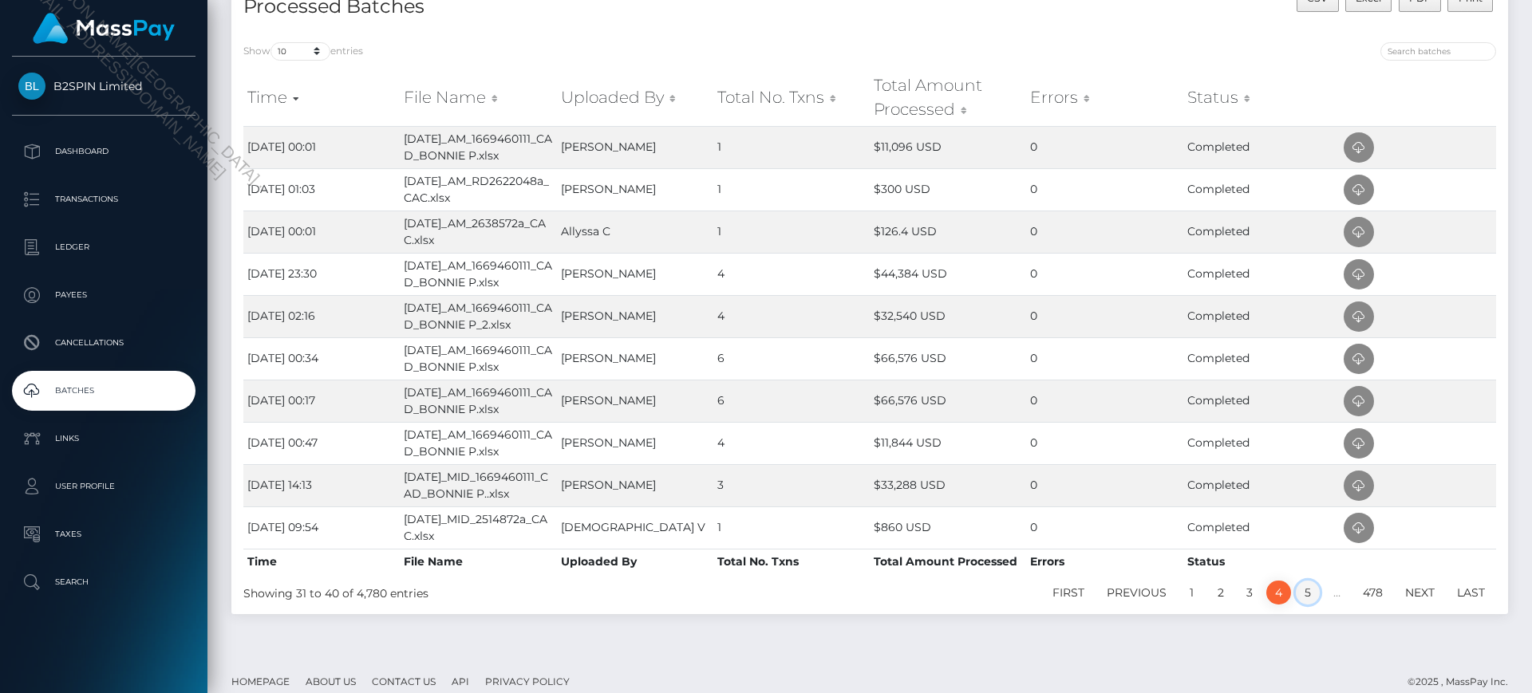
click at [1303, 599] on link "5" at bounding box center [1308, 593] width 24 height 24
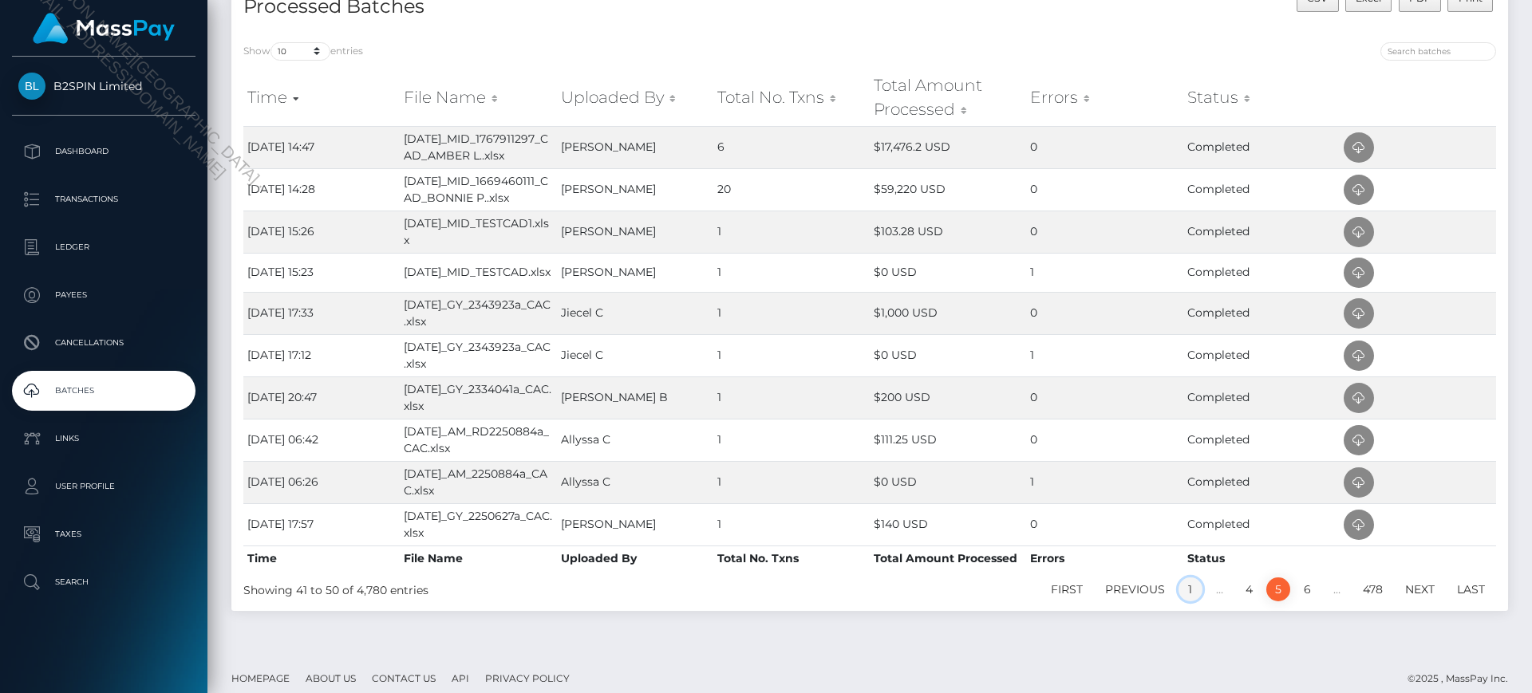
click at [1189, 590] on link "1" at bounding box center [1190, 590] width 24 height 24
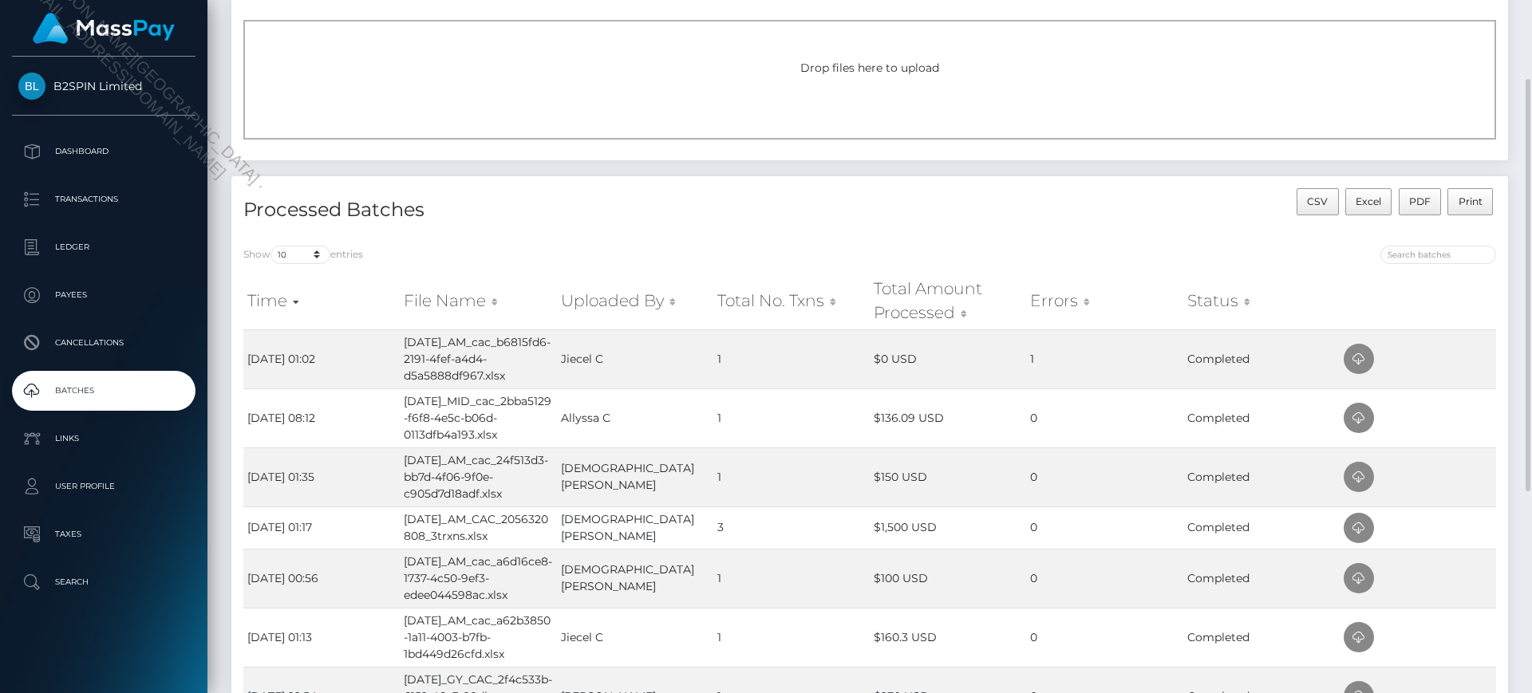
scroll to position [0, 0]
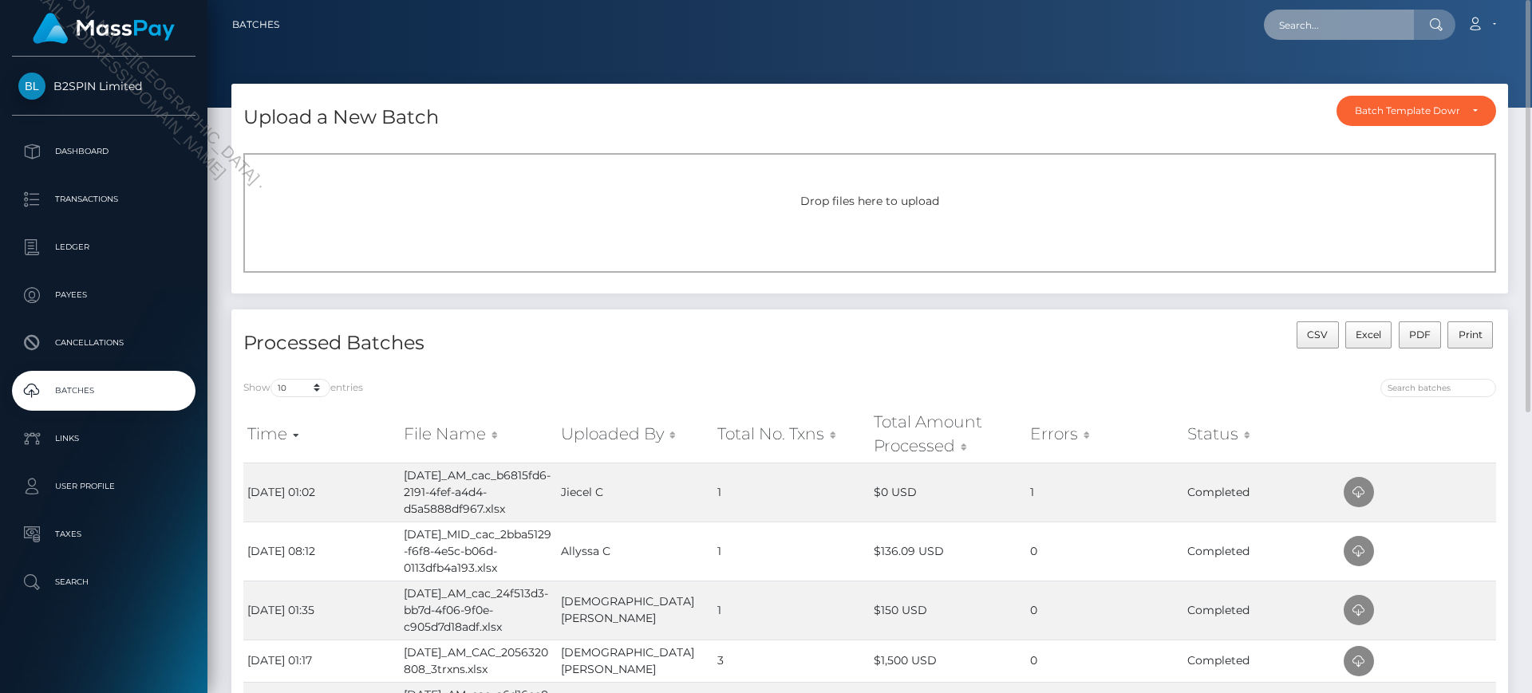
click at [1353, 23] on input "text" at bounding box center [1339, 25] width 150 height 30
paste input "cac_b6815fd6-2191-4fef-a4d4-d5a5888df967"
drag, startPoint x: 1402, startPoint y: 24, endPoint x: 1210, endPoint y: 24, distance: 192.3
click at [1210, 24] on div "cac_b6815fd6-2191-4fef-a4d4-d5a5888df967 Loading... Loading... Account Edit Pro…" at bounding box center [899, 25] width 1215 height 34
type input "cac_b6815fd6-2191-4fef-a4d4-d5a5888df967"
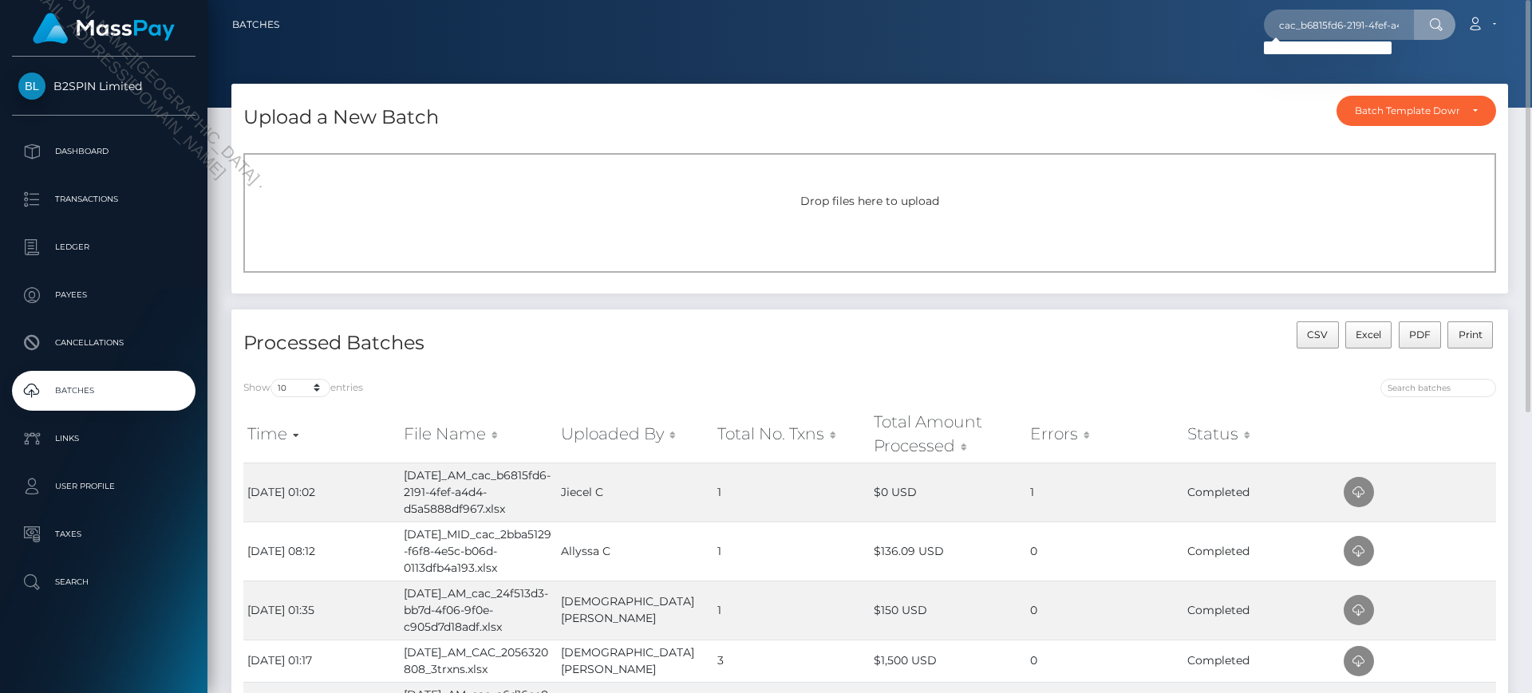
click at [1210, 24] on div "cac_b6815fd6-2191-4fef-a4d4-d5a5888df967 Loading... Loading... Account Edit Pro…" at bounding box center [899, 25] width 1215 height 34
click at [807, 242] on div "Drop files here to upload" at bounding box center [869, 213] width 1252 height 120
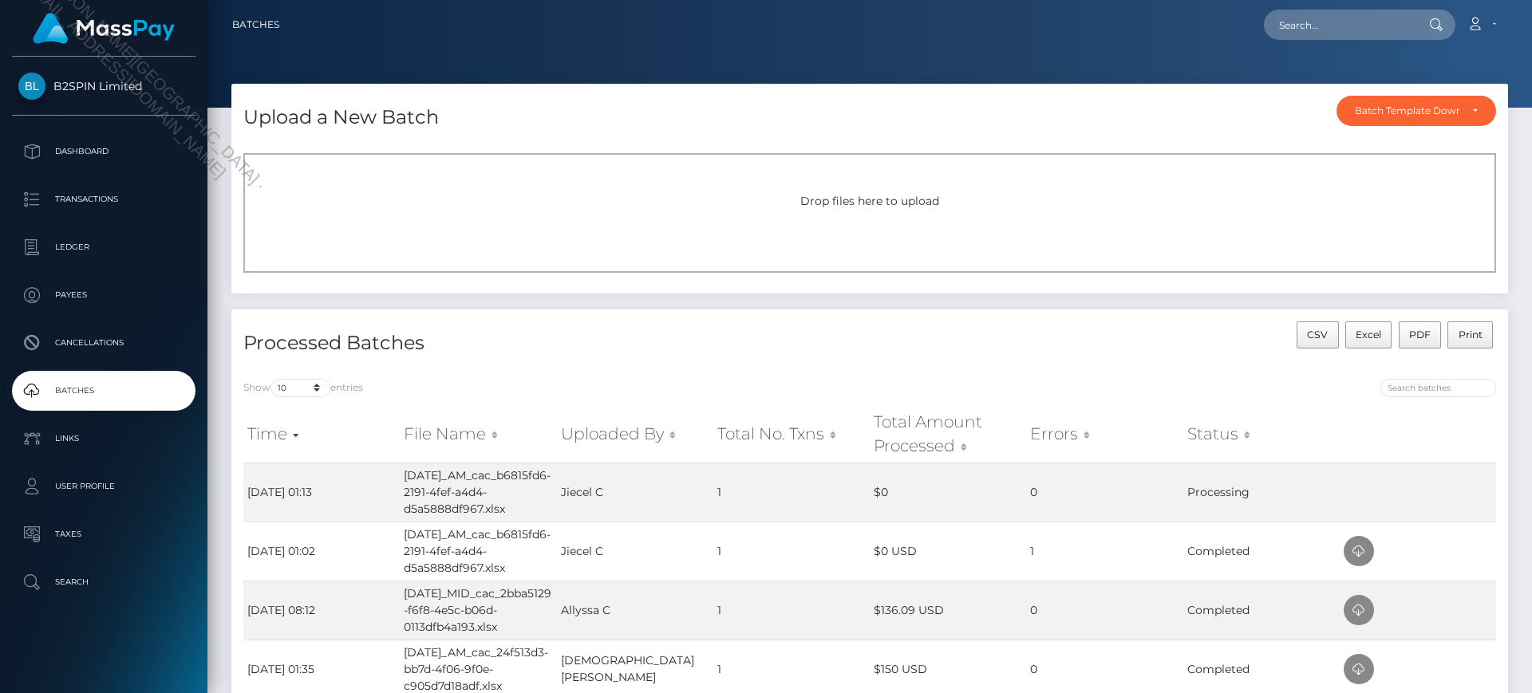
scroll to position [133, 0]
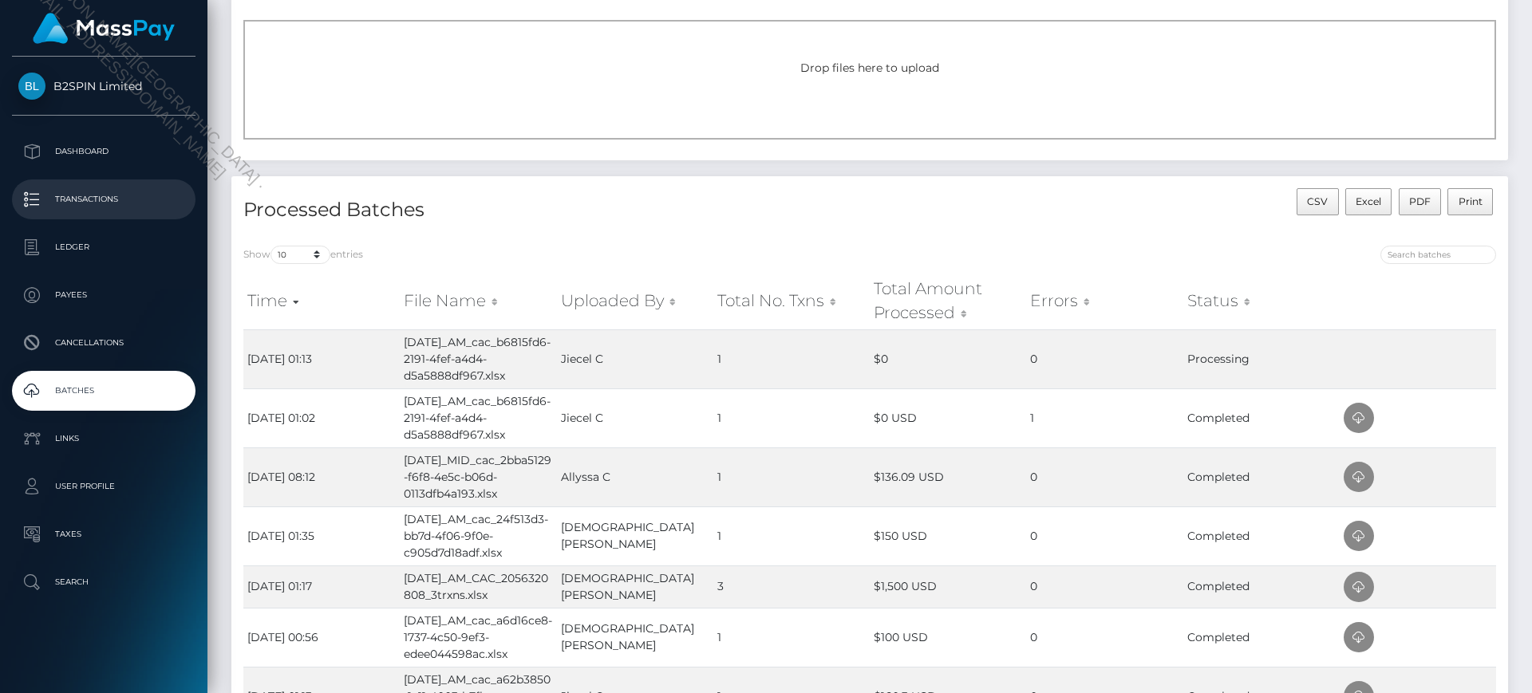
click at [91, 187] on p "Transactions" at bounding box center [103, 199] width 171 height 24
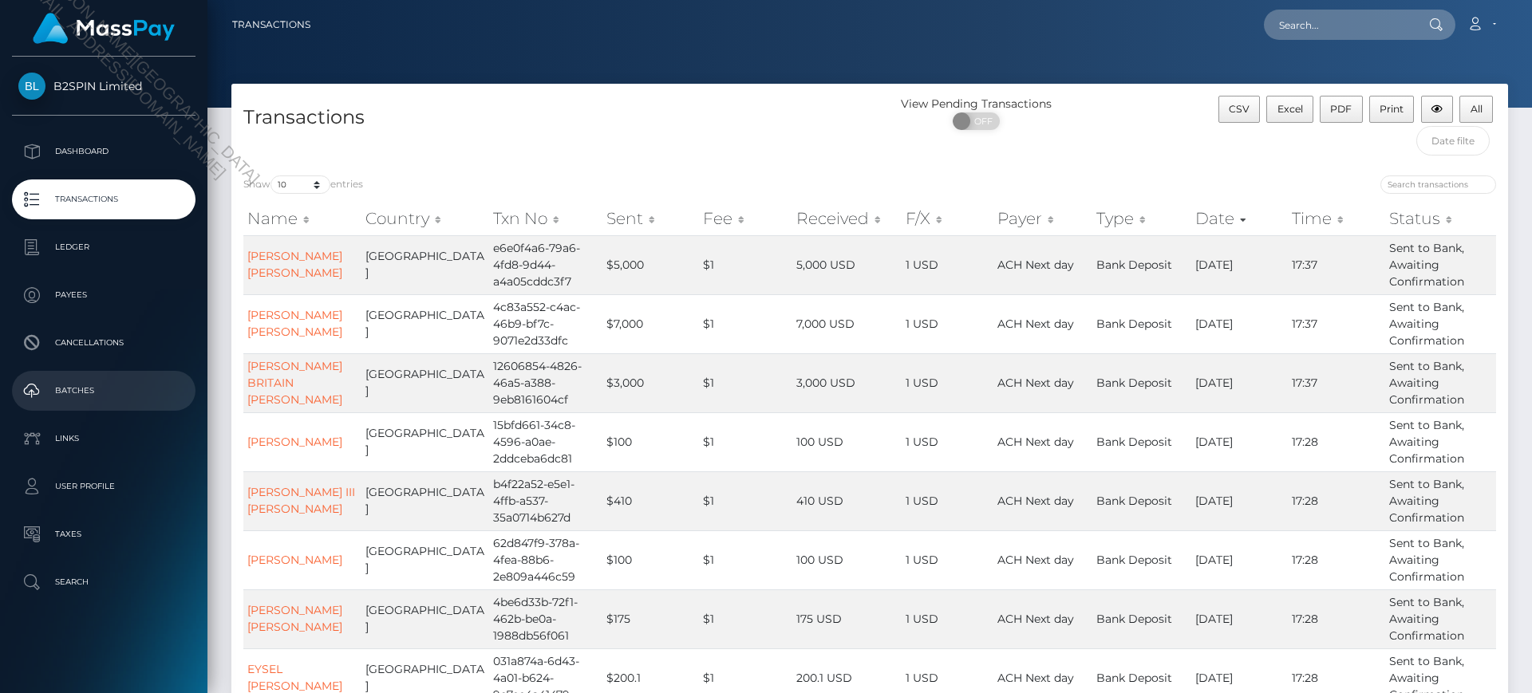
click at [81, 400] on p "Batches" at bounding box center [103, 391] width 171 height 24
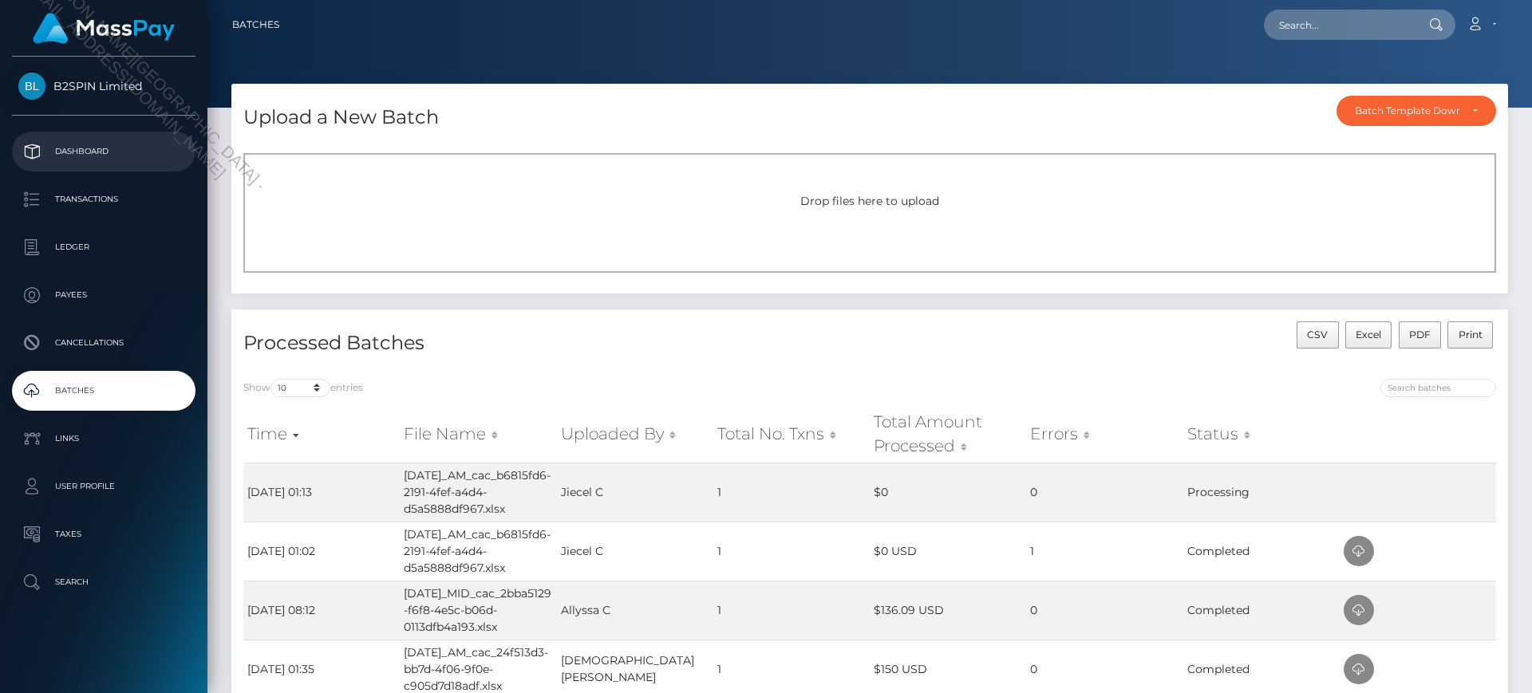
click at [102, 146] on p "Dashboard" at bounding box center [103, 152] width 171 height 24
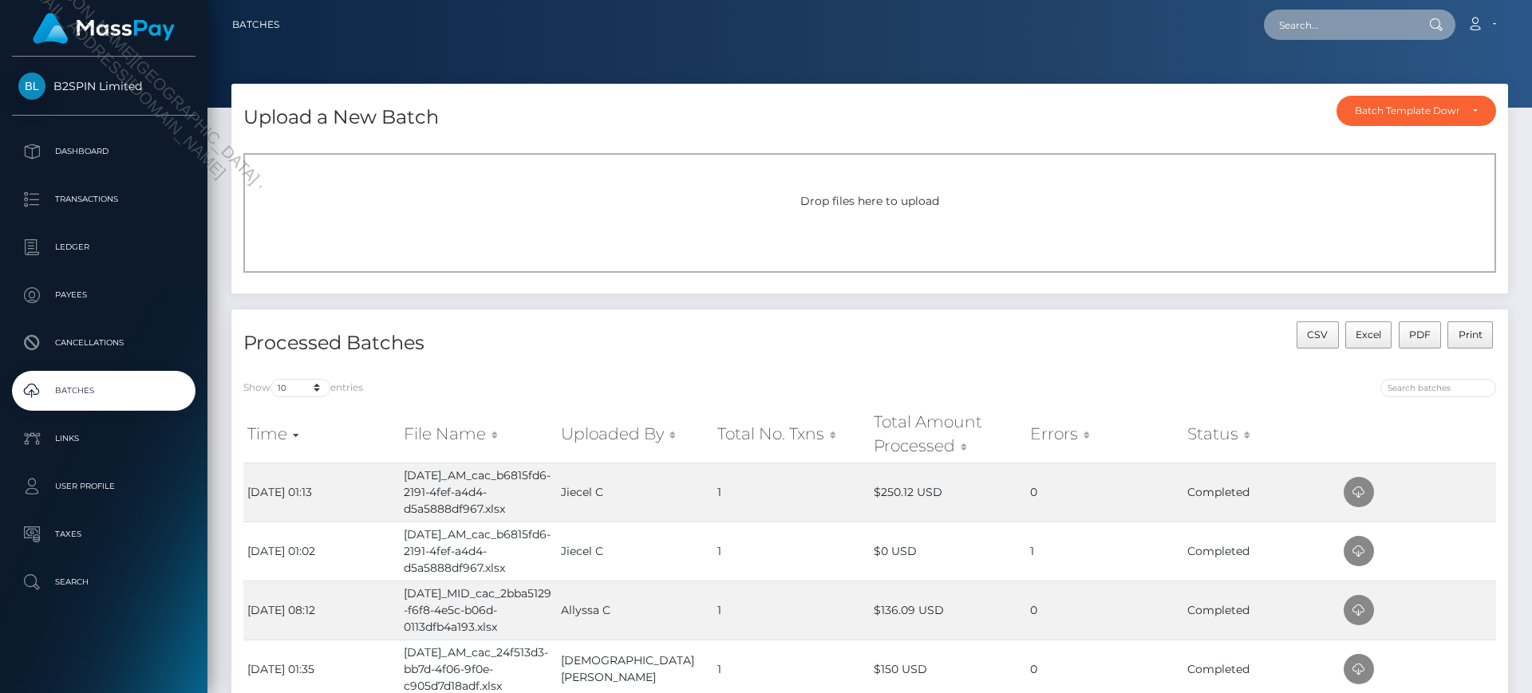
click at [1307, 25] on input "text" at bounding box center [1339, 25] width 150 height 30
paste input "cac_b6815fd6-2191-4fef-a4d4-d5a5888df967"
type input "cac_b6815fd6-2191-4fef-a4d4-d5a5888df967"
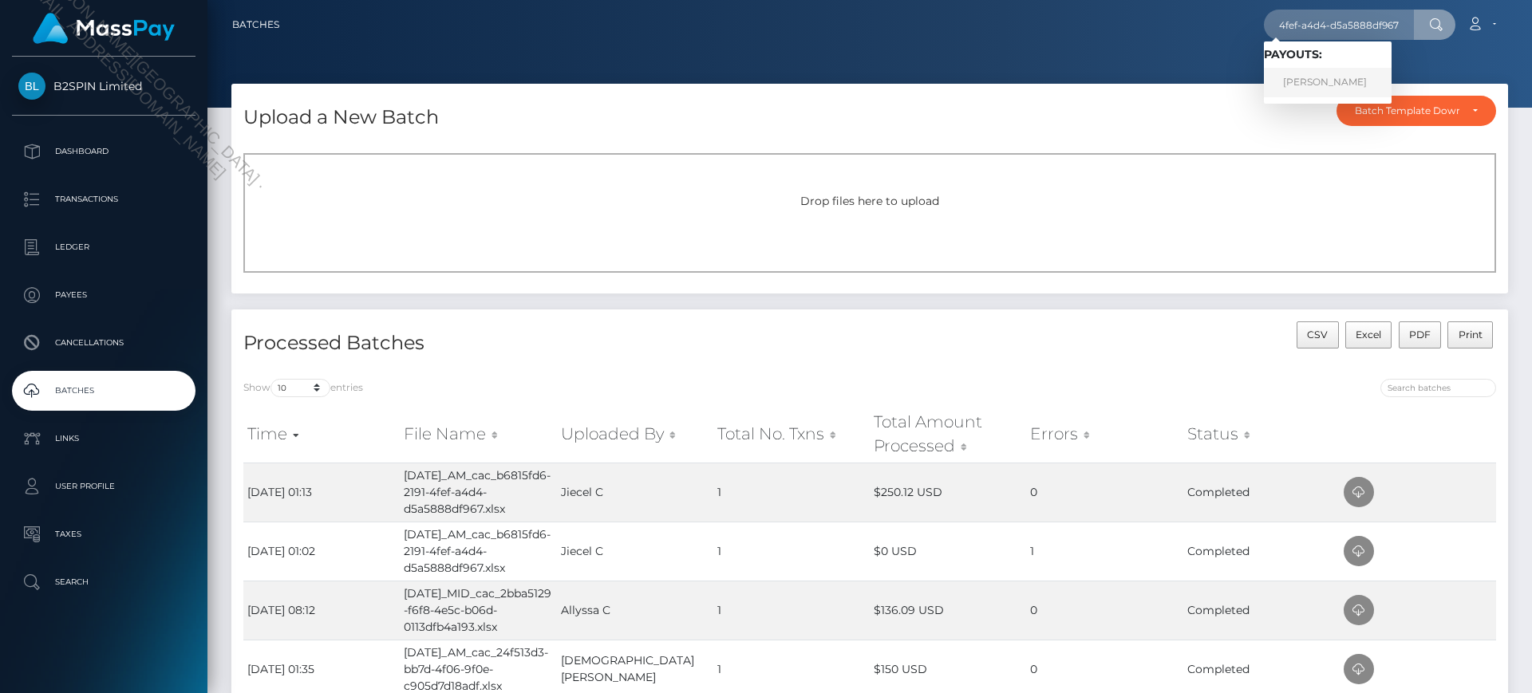
click at [1322, 81] on link "[PERSON_NAME]" at bounding box center [1328, 83] width 128 height 30
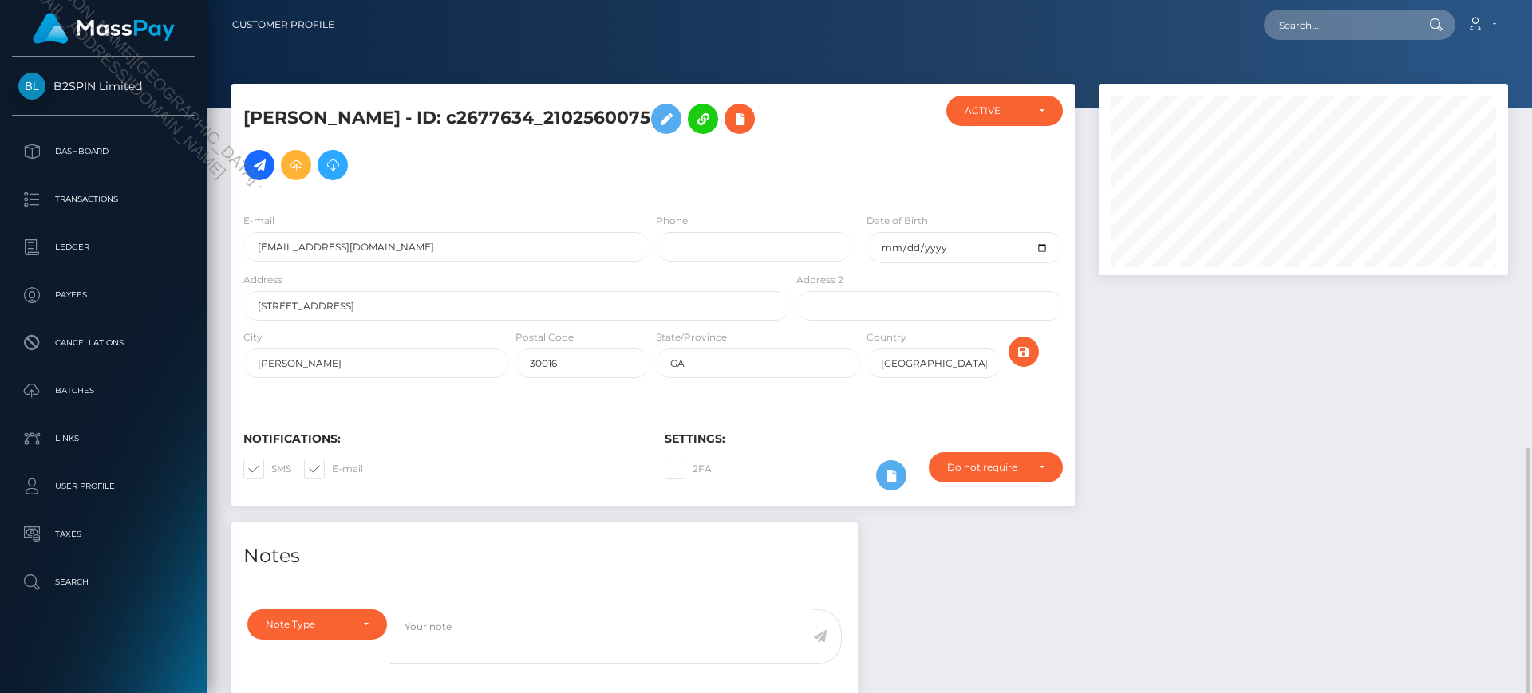
scroll to position [191, 410]
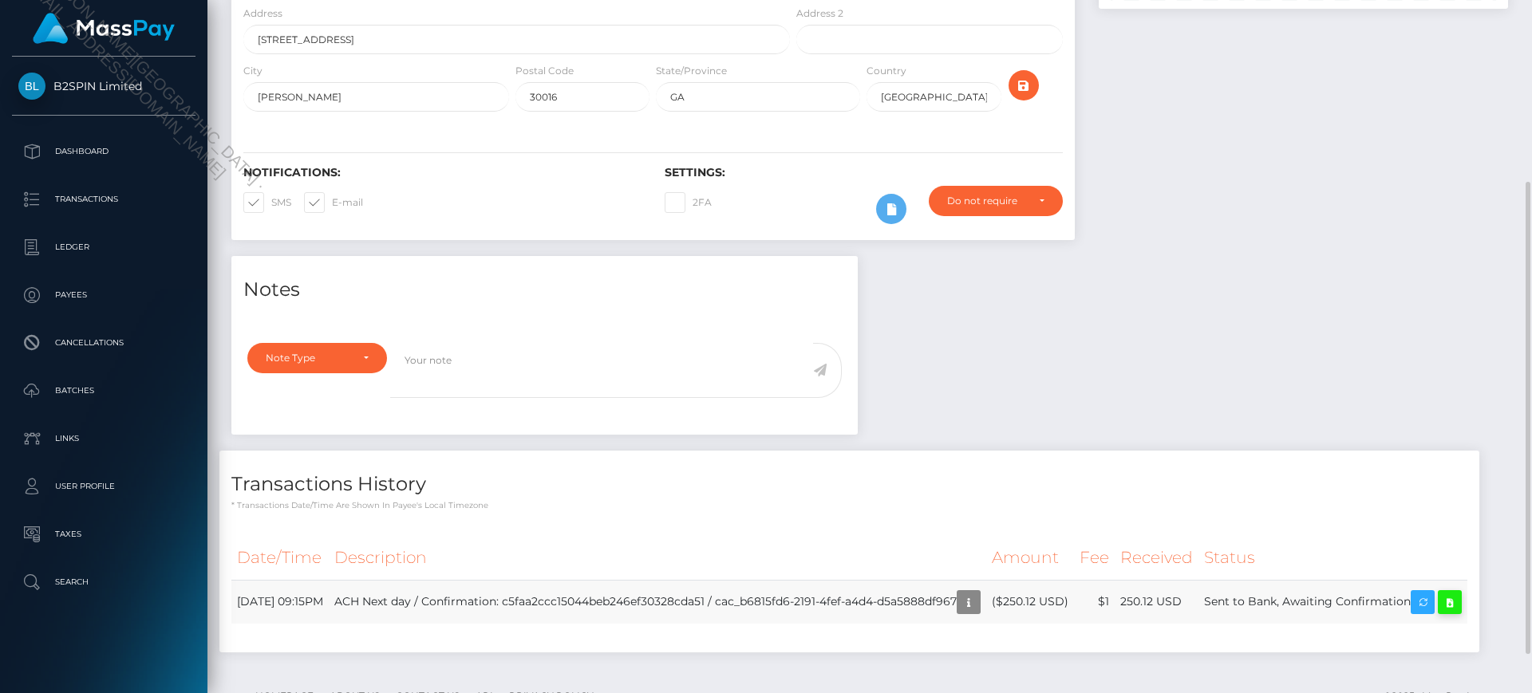
click at [1440, 605] on icon at bounding box center [1449, 603] width 19 height 20
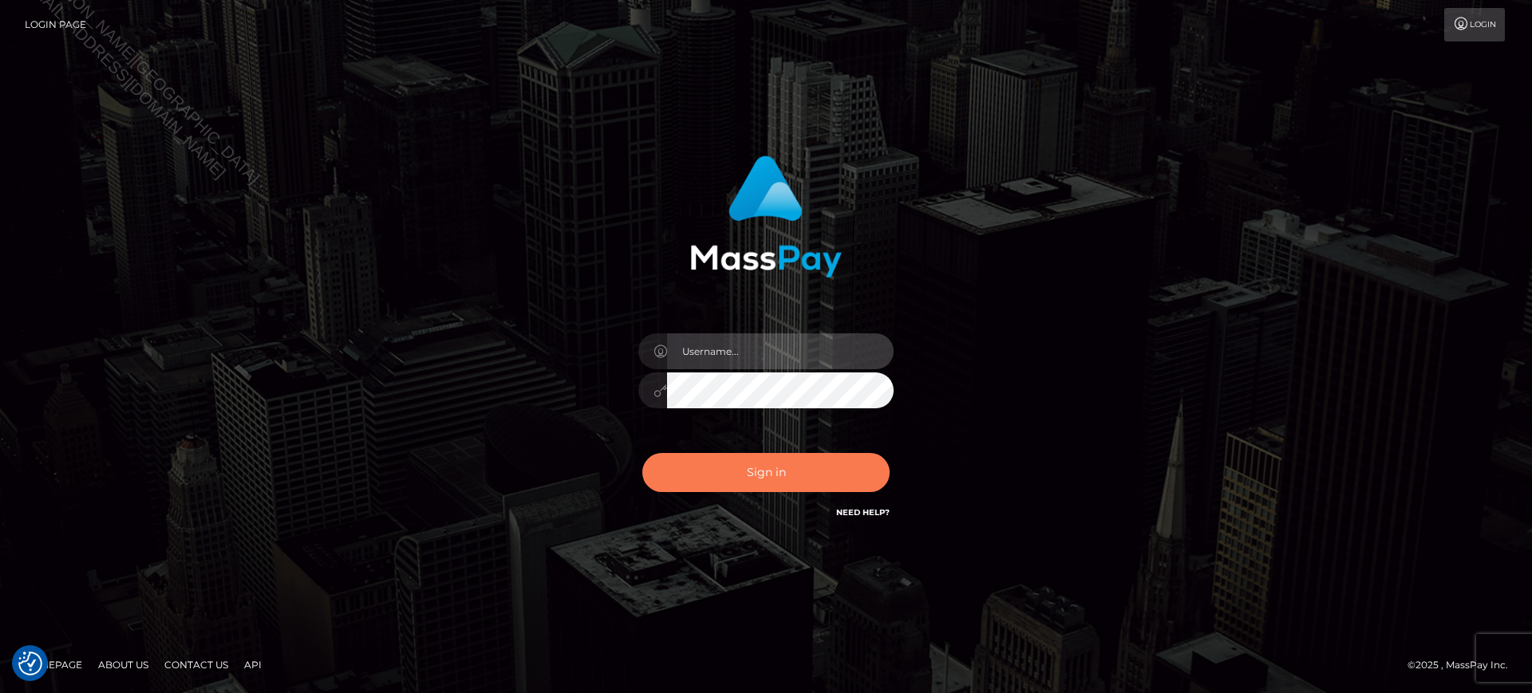
type input "Jiecel"
click at [743, 469] on button "Sign in" at bounding box center [765, 472] width 247 height 39
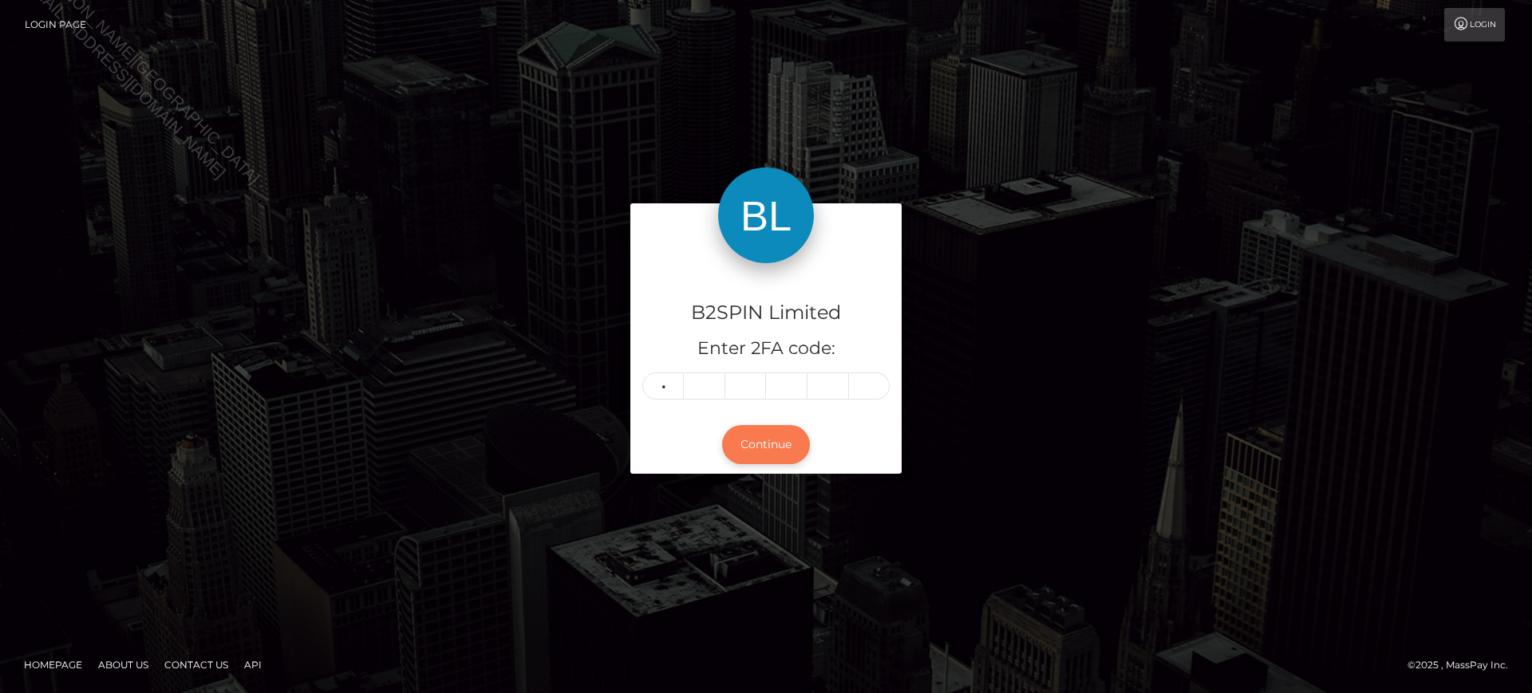
type input "7"
type input "1"
type input "8"
type input "3"
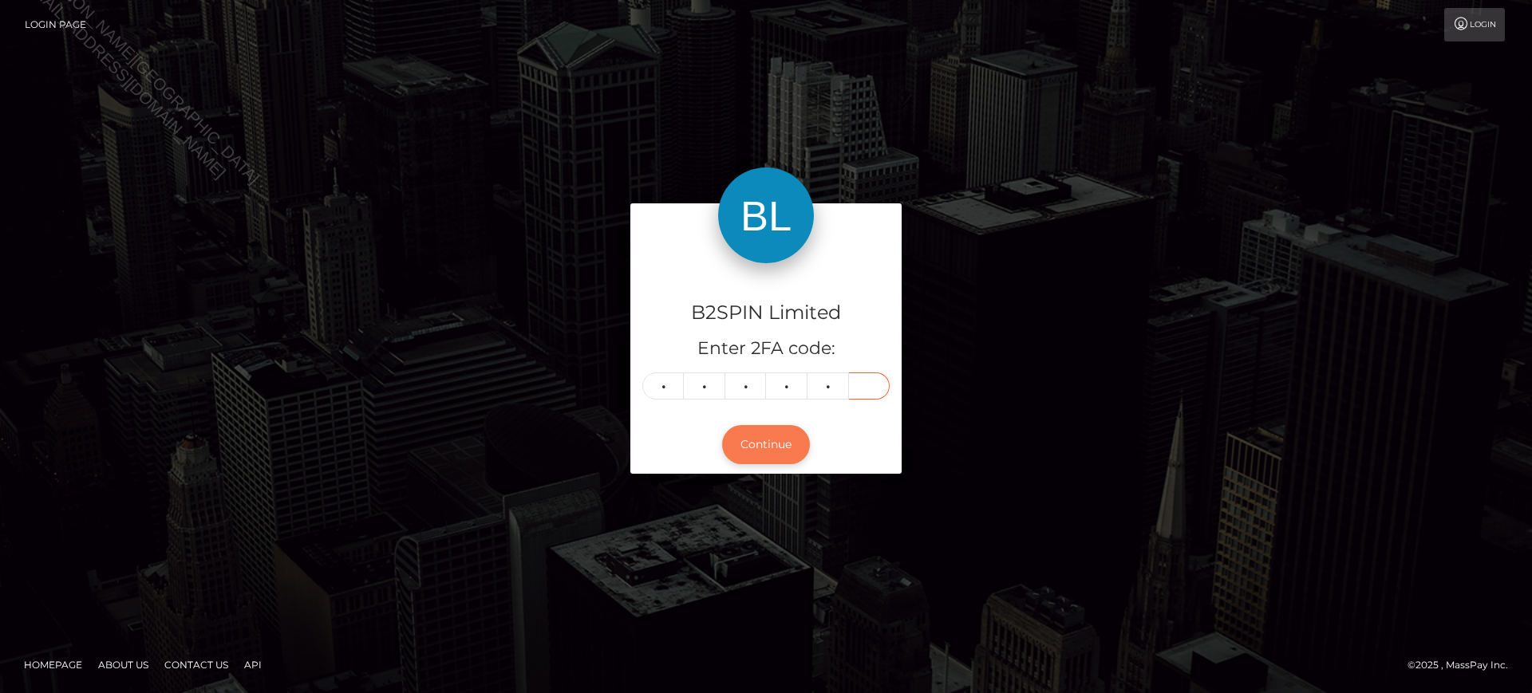
type input "7"
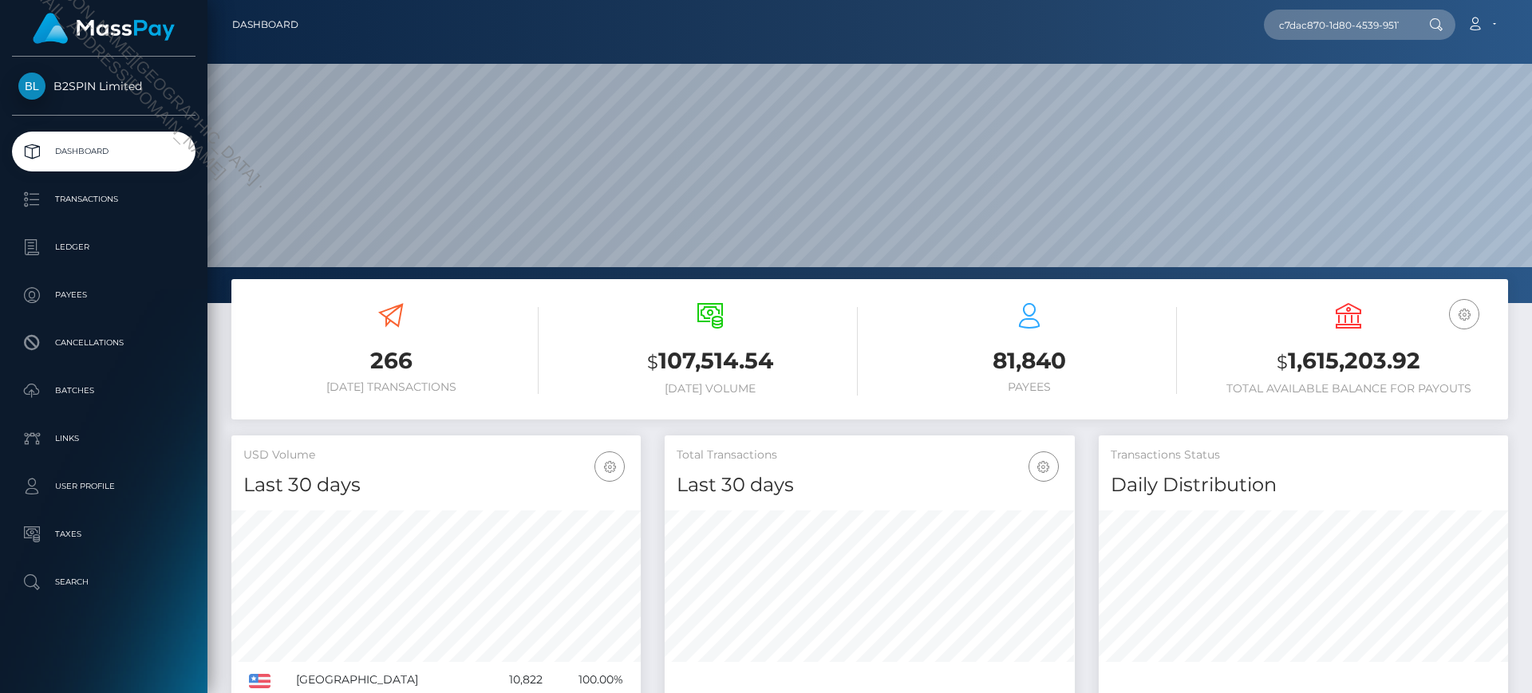
scroll to position [283, 410]
click at [1346, 21] on input "c7dac870-1d80-4539-9511-7880f28ea106" at bounding box center [1339, 25] width 150 height 30
click at [1326, 31] on input "c7dac870-1d80-4539-9511-7880f28ea106" at bounding box center [1339, 25] width 150 height 30
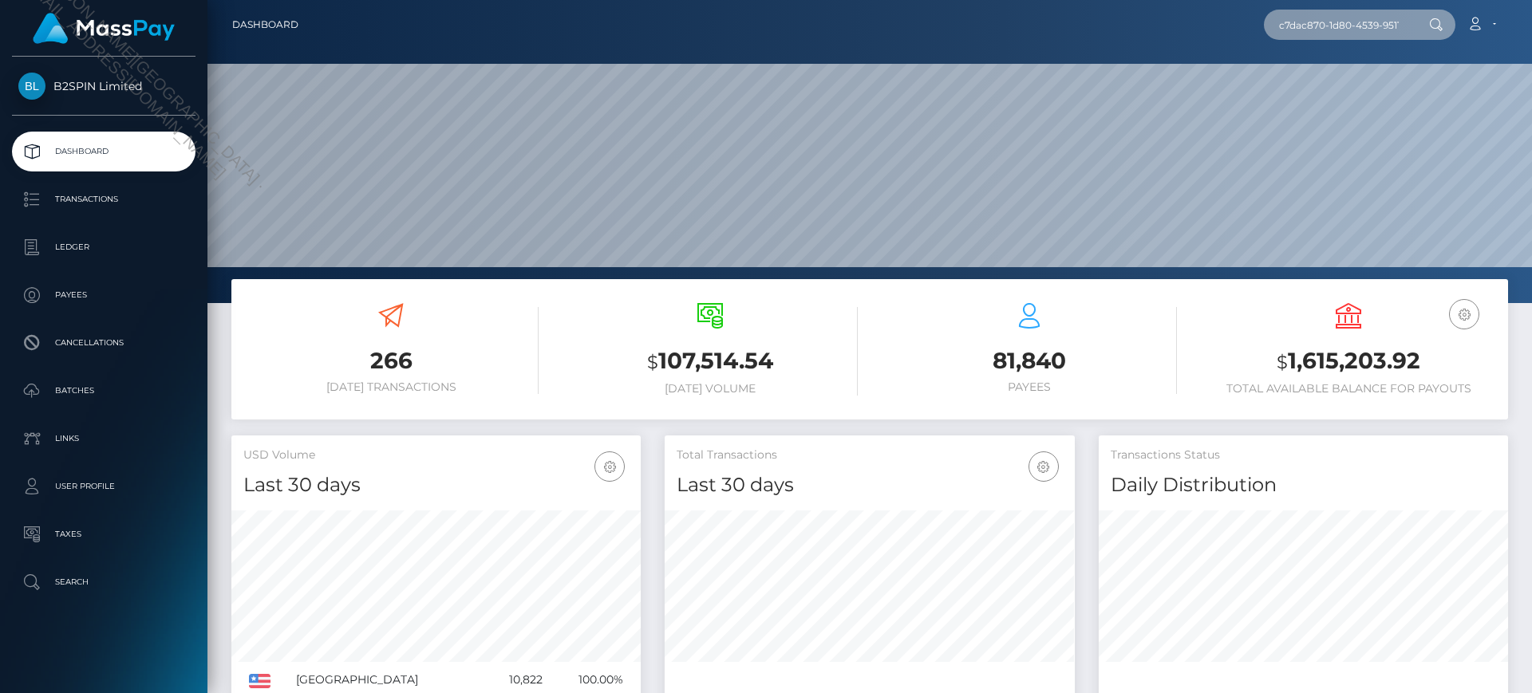
click at [1326, 31] on input "c7dac870-1d80-4539-9511-7880f28ea106" at bounding box center [1339, 25] width 150 height 30
paste input "1078740885"
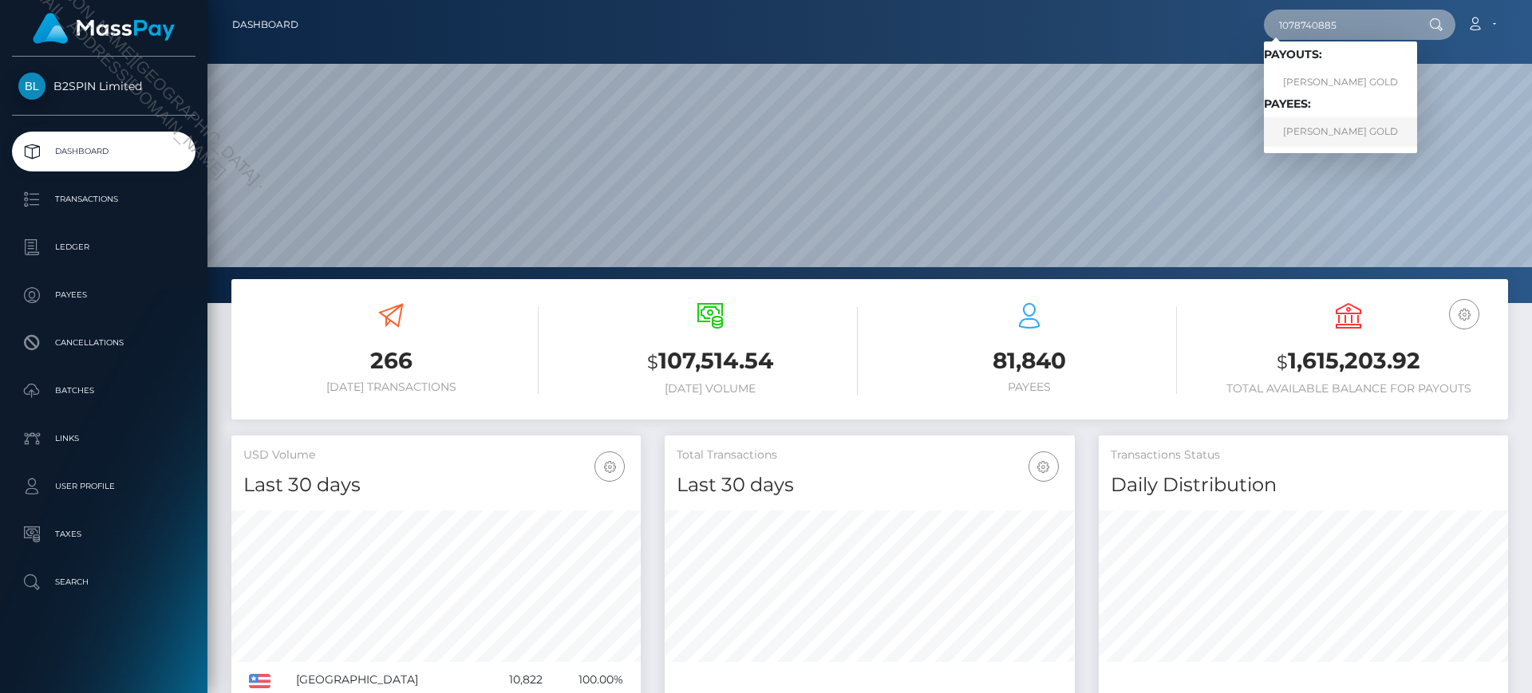
type input "1078740885"
click at [1317, 136] on link "ALISE SHOSHANA GOLD" at bounding box center [1340, 132] width 153 height 30
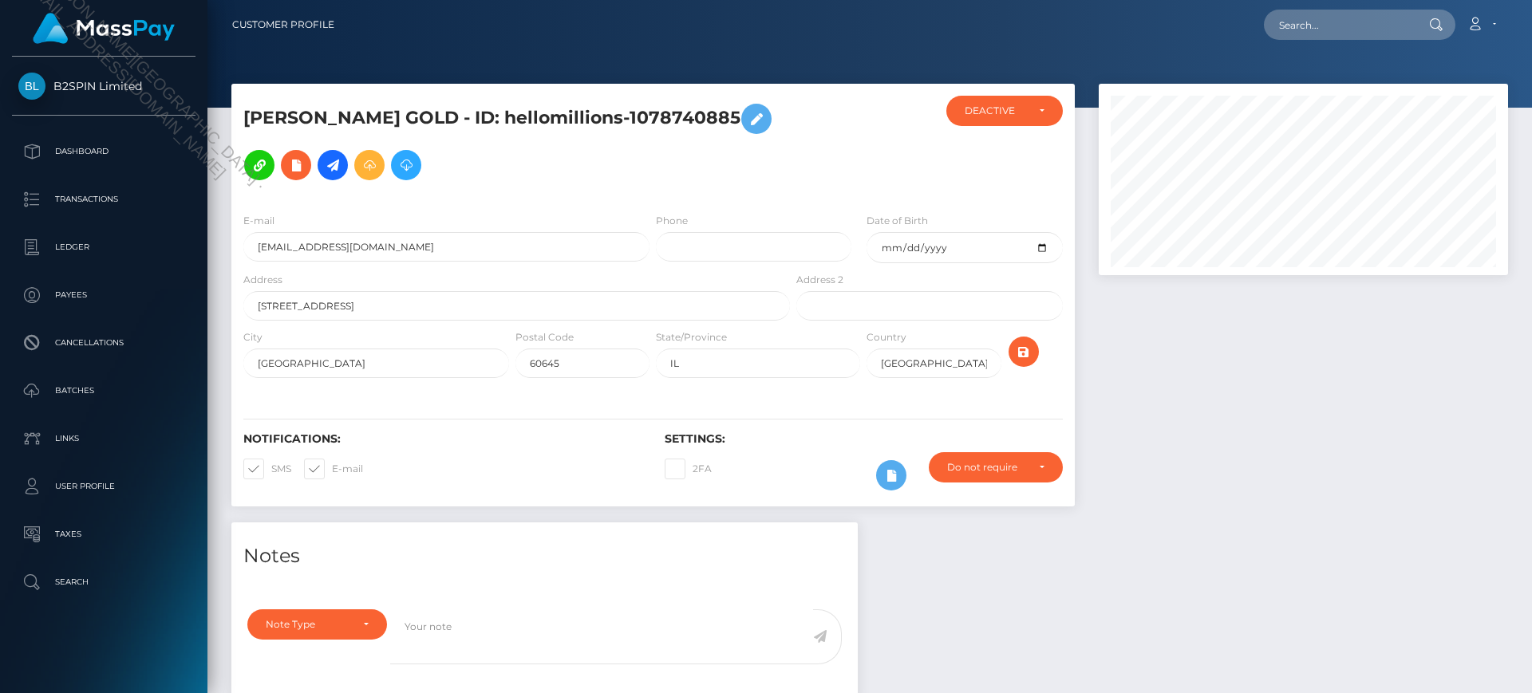
scroll to position [191, 410]
